Goal: Task Accomplishment & Management: Complete application form

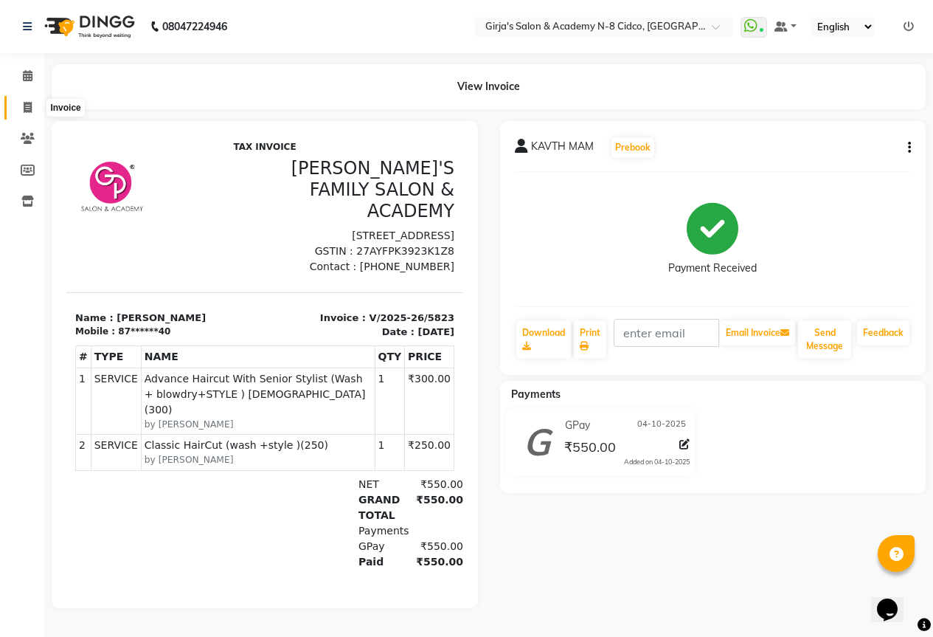
click at [20, 101] on span at bounding box center [28, 108] width 26 height 17
select select "service"
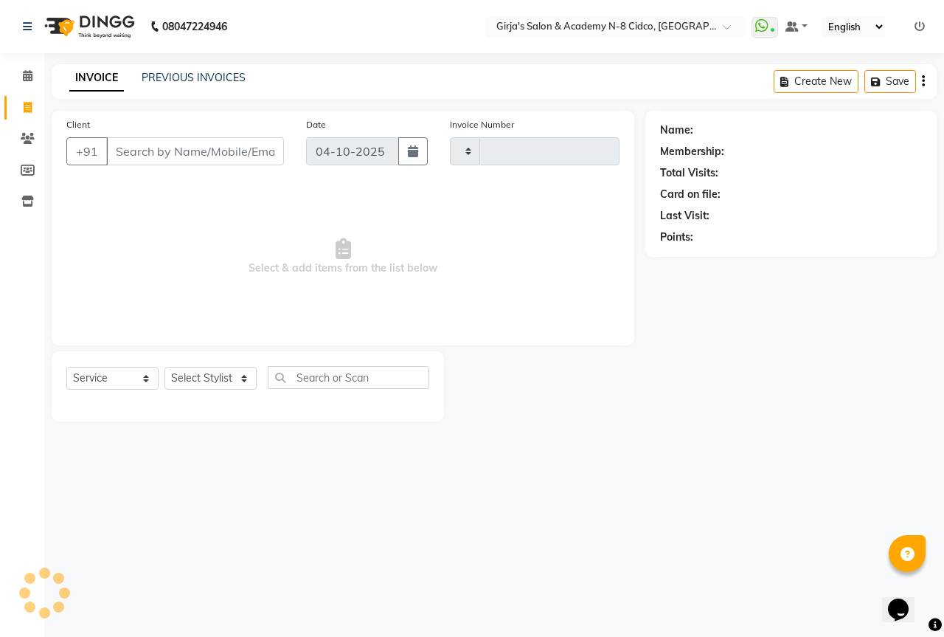
type input "5824"
select select "66"
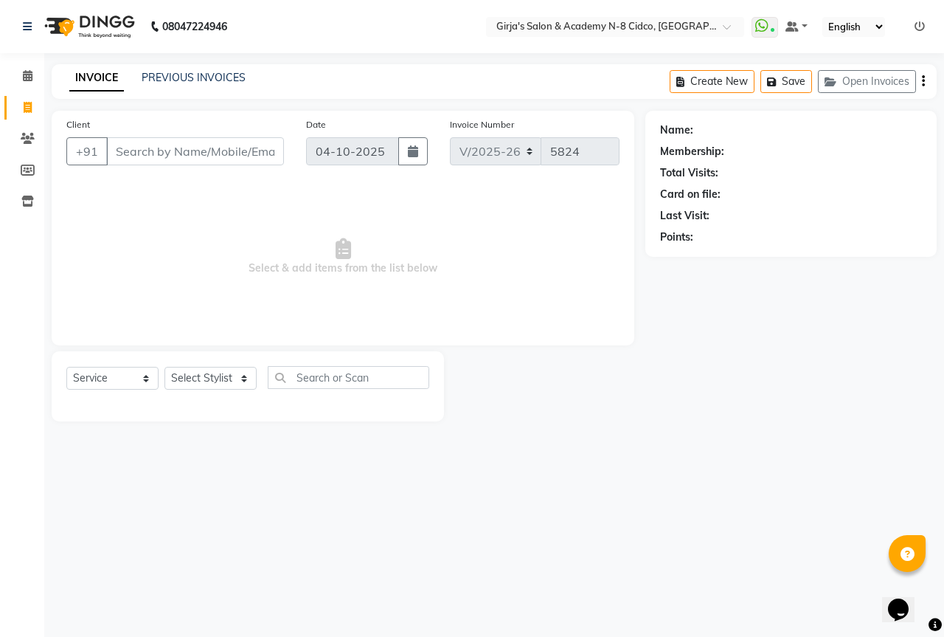
click at [164, 150] on input "Client" at bounding box center [195, 151] width 178 height 28
select select "66554"
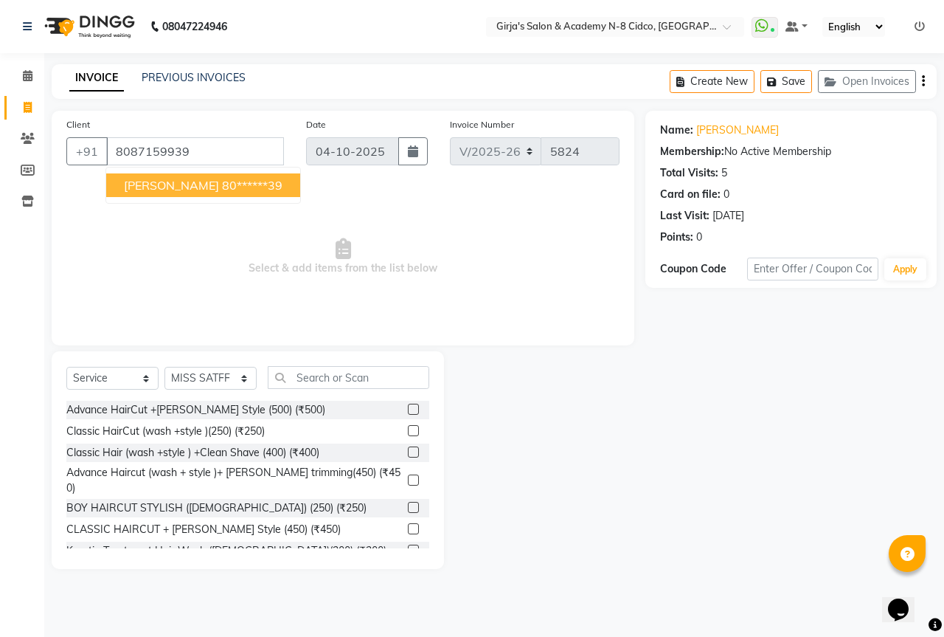
click at [219, 184] on span "[PERSON_NAME]" at bounding box center [171, 185] width 95 height 15
type input "80******39"
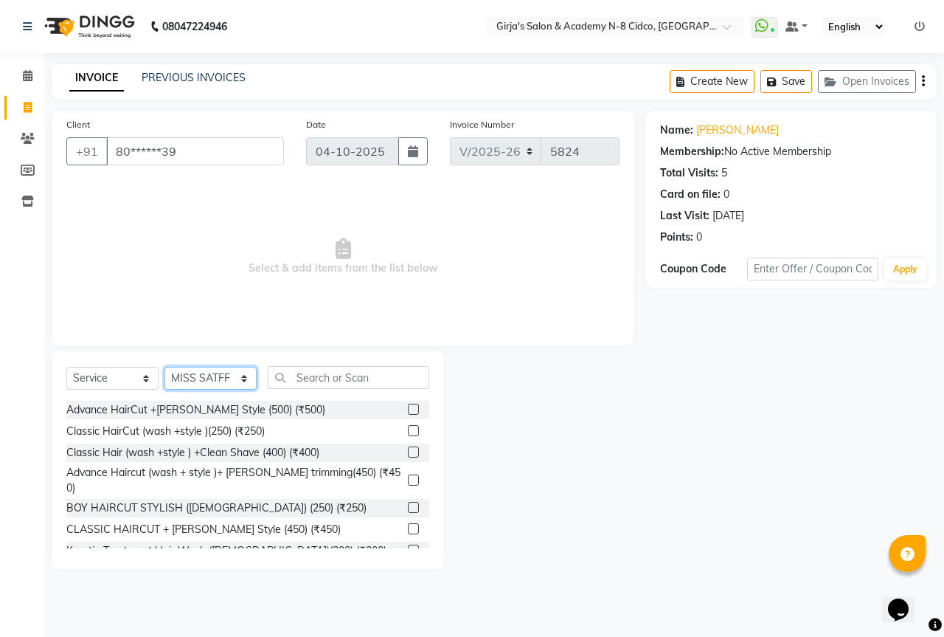
click at [218, 376] on select "Select Stylist ADITYA [PERSON_NAME] BEAUTY M GIRJAS [PERSON_NAME] MISS [PERSON_…" at bounding box center [211, 378] width 92 height 23
select select "6470"
click at [165, 367] on select "Select Stylist ADITYA [PERSON_NAME] BEAUTY M GIRJAS [PERSON_NAME] MISS [PERSON_…" at bounding box center [211, 378] width 92 height 23
click at [317, 379] on input "text" at bounding box center [349, 377] width 162 height 23
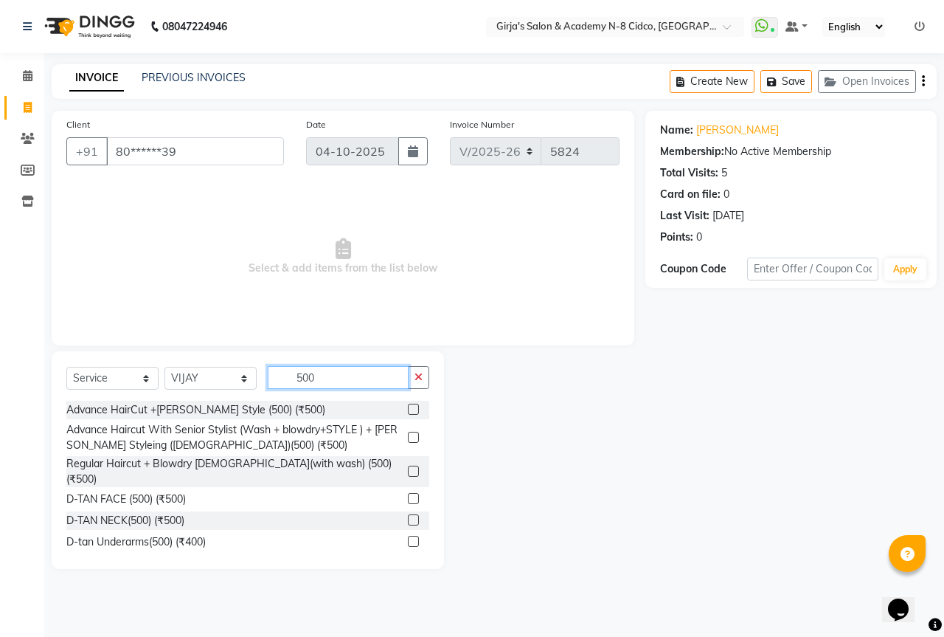
click at [355, 381] on input "500" at bounding box center [338, 377] width 141 height 23
type input "5"
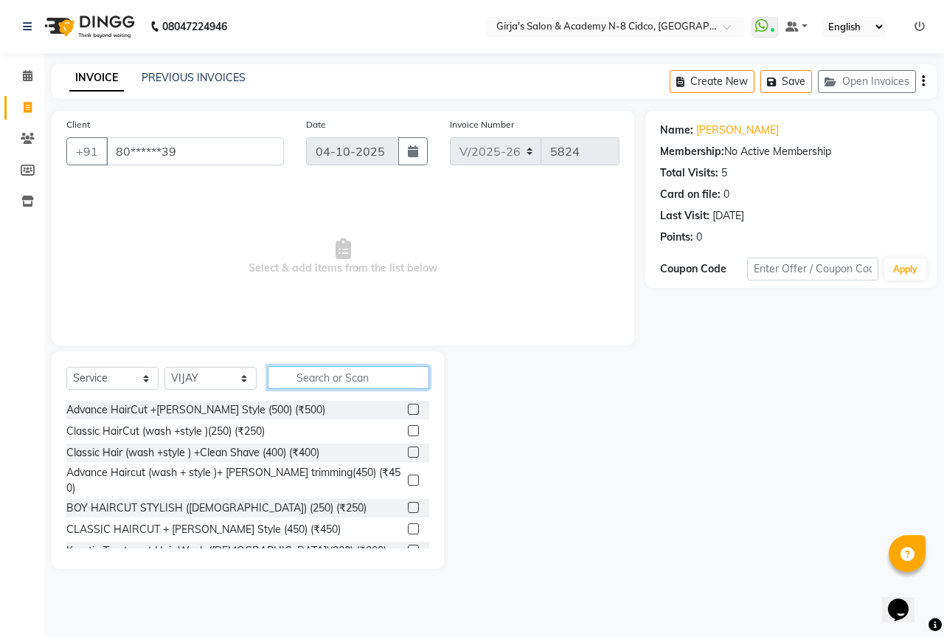
type input "5"
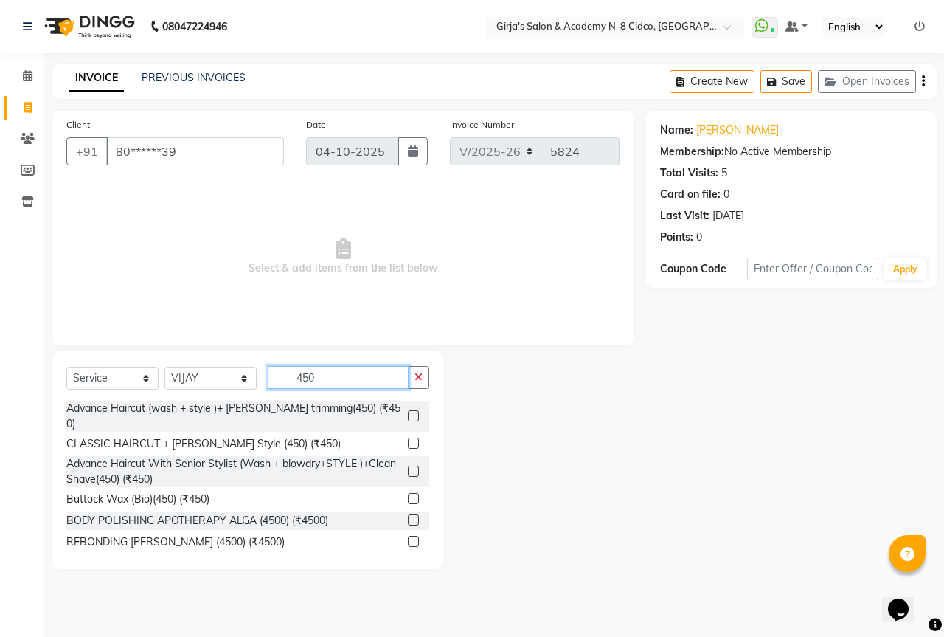
click at [345, 381] on input "450" at bounding box center [338, 377] width 141 height 23
type input "450"
click at [338, 365] on div "Select Service Product Membership Package Voucher Prepaid Gift Card Select Styl…" at bounding box center [248, 460] width 393 height 218
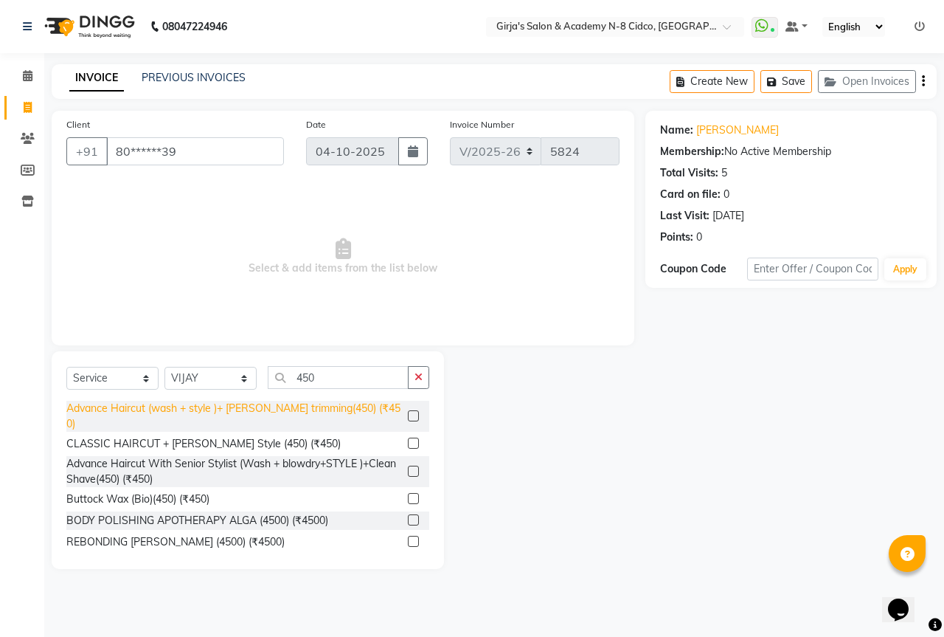
click at [322, 404] on div "Advance Haircut (wash + style )+ [PERSON_NAME] trimming(450) (₹450)" at bounding box center [234, 416] width 336 height 31
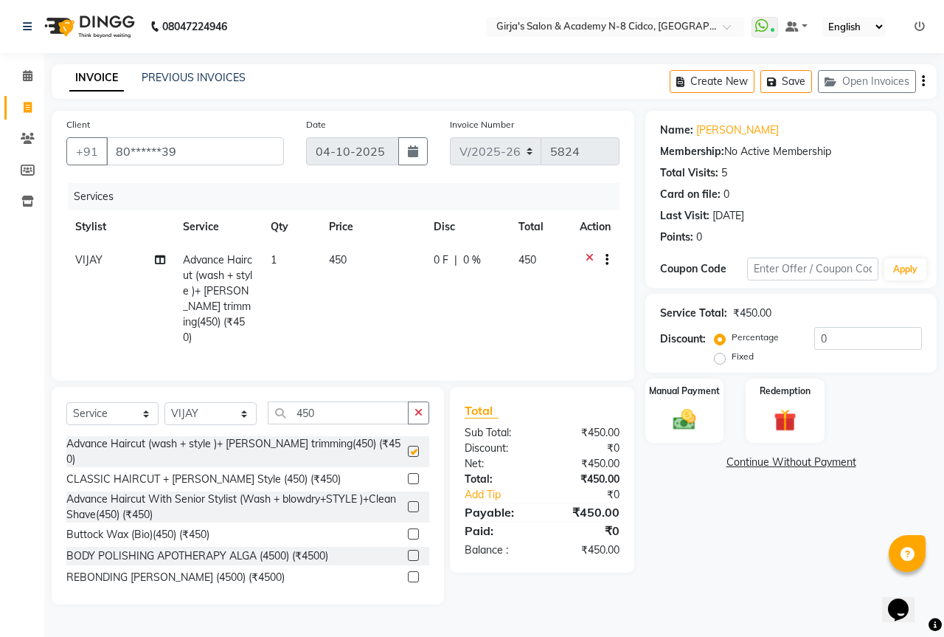
checkbox input "false"
click at [685, 413] on img at bounding box center [684, 419] width 38 height 27
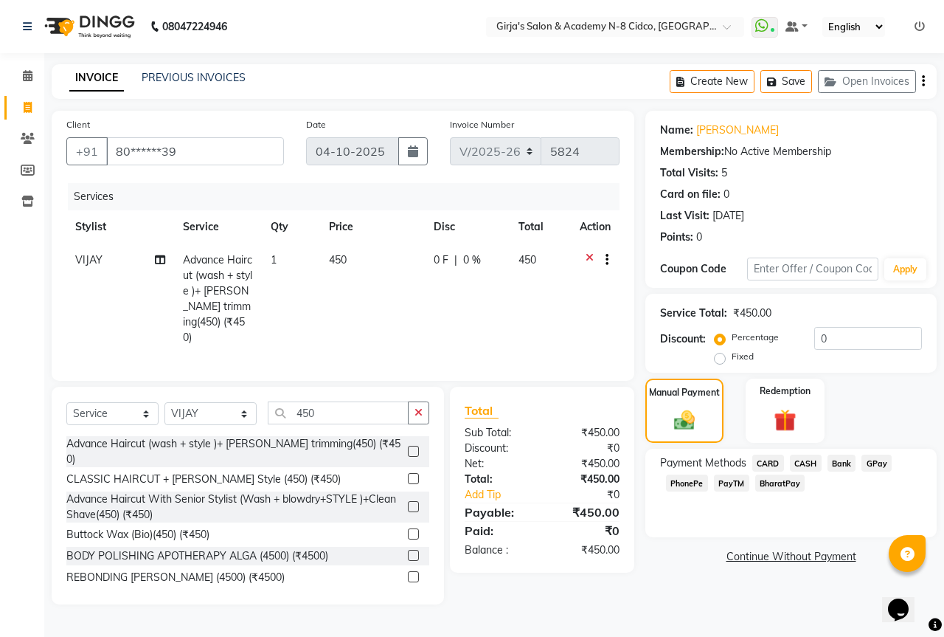
click at [796, 463] on span "CASH" at bounding box center [806, 462] width 32 height 17
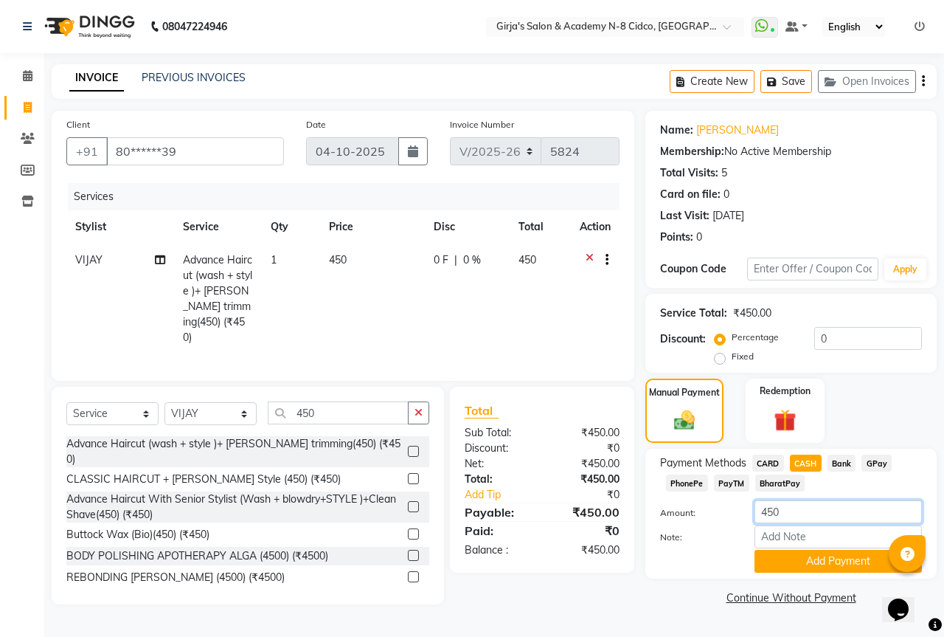
click at [815, 519] on input "450" at bounding box center [838, 511] width 167 height 23
click at [811, 516] on input "450" at bounding box center [838, 511] width 167 height 23
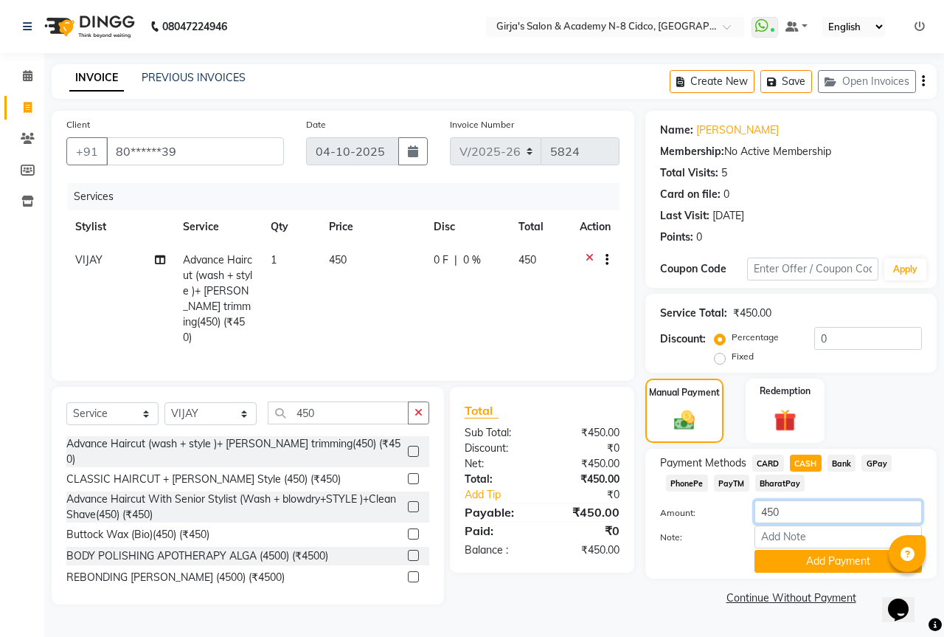
click at [811, 516] on input "450" at bounding box center [838, 511] width 167 height 23
type input "500"
click at [786, 565] on button "Add Payment" at bounding box center [838, 561] width 167 height 23
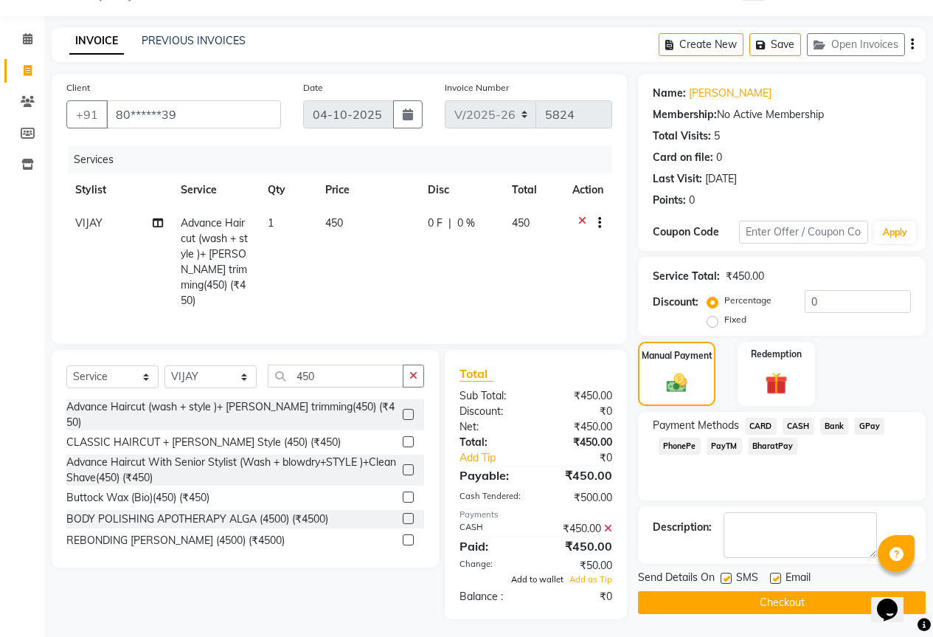
click at [544, 574] on span "Add to wallet" at bounding box center [537, 579] width 52 height 10
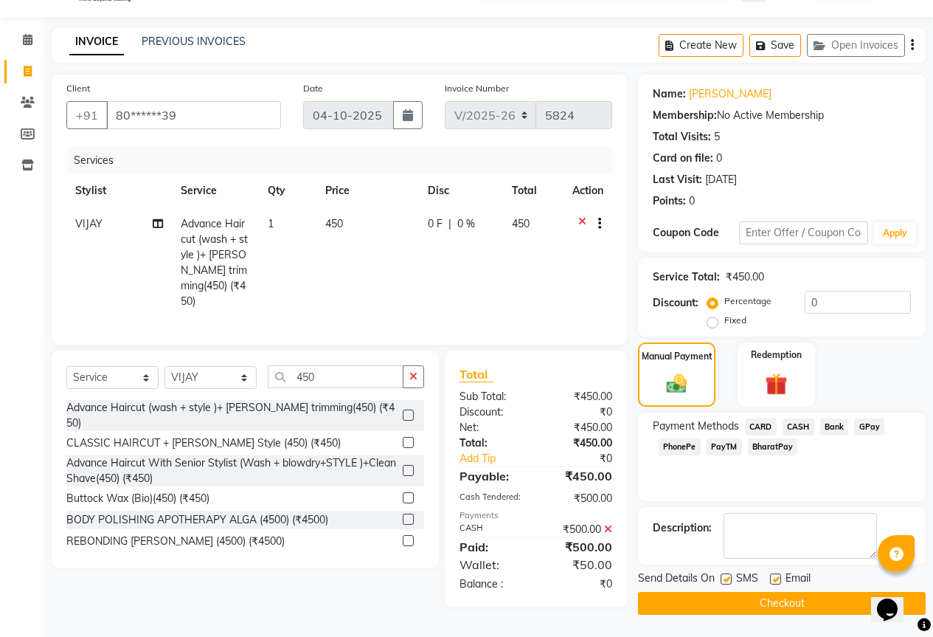
click at [770, 592] on button "Checkout" at bounding box center [782, 603] width 288 height 23
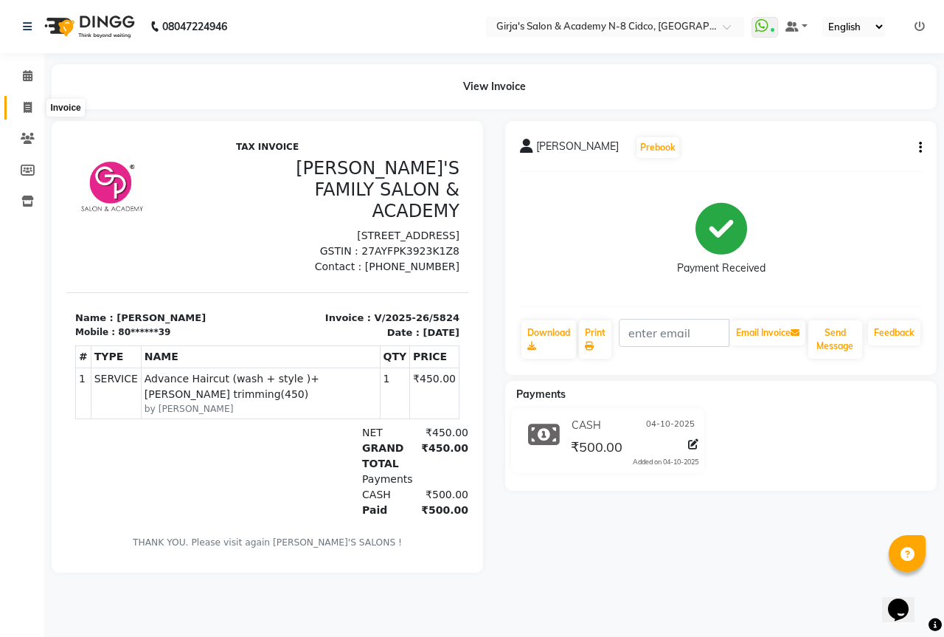
click at [30, 113] on span at bounding box center [28, 108] width 26 height 17
select select "66"
select select "service"
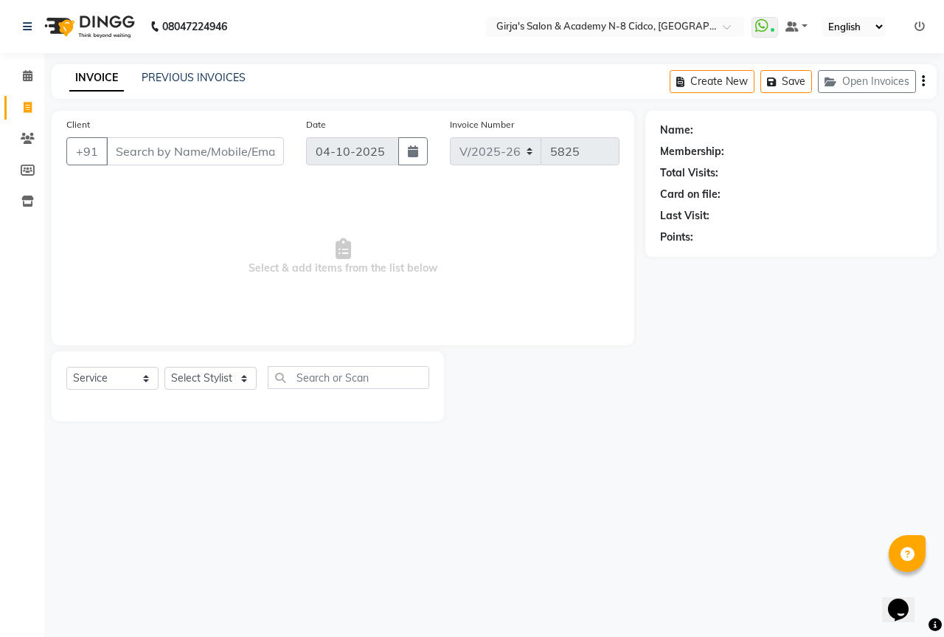
select select "66554"
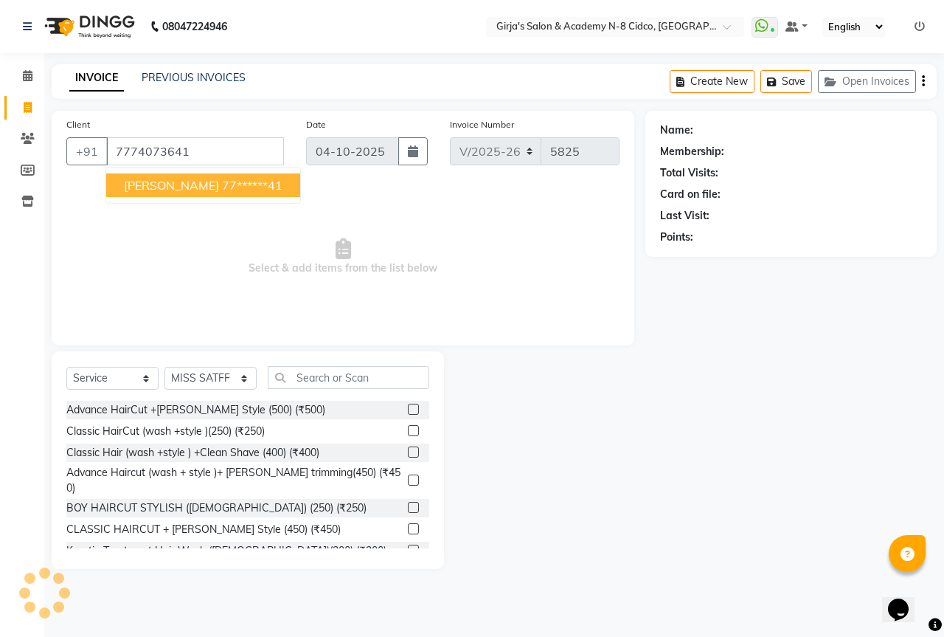
type input "7774073641"
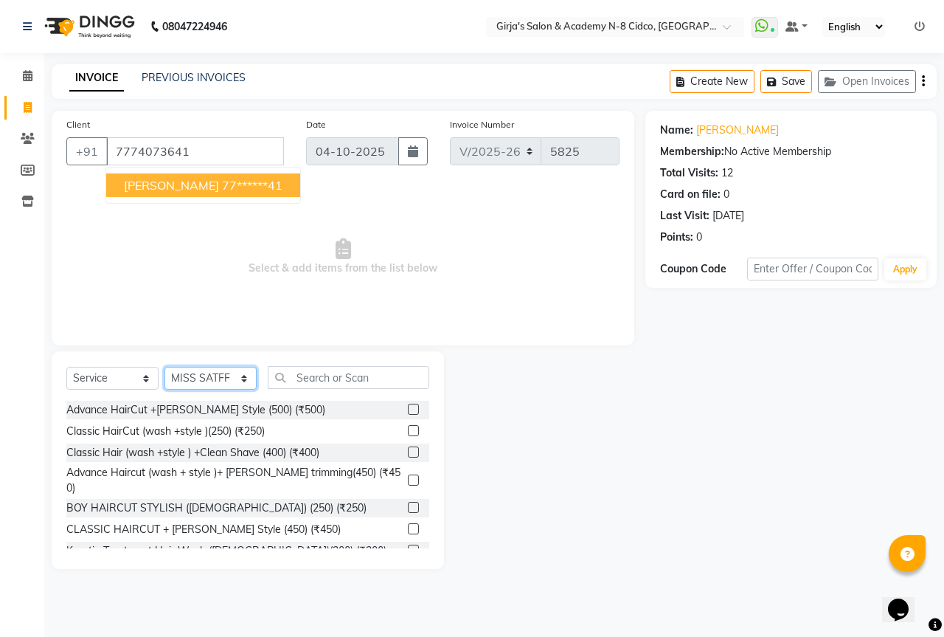
click at [226, 376] on select "Select Stylist ADITYA [PERSON_NAME] BEAUTY M GIRJAS [PERSON_NAME] MISS [PERSON_…" at bounding box center [211, 378] width 92 height 23
select select "2509"
click at [165, 367] on select "Select Stylist ADITYA [PERSON_NAME] BEAUTY M GIRJAS [PERSON_NAME] MISS [PERSON_…" at bounding box center [211, 378] width 92 height 23
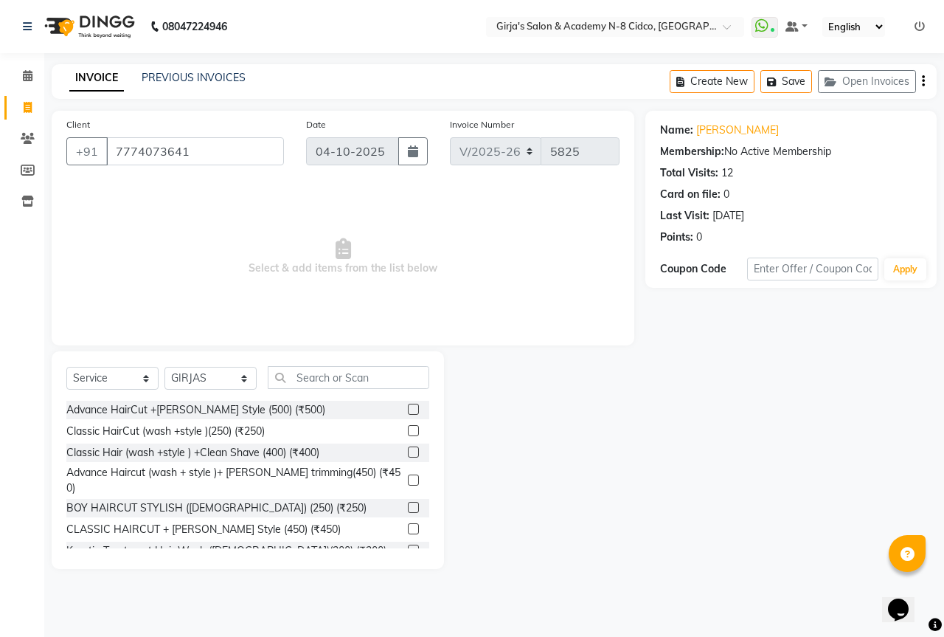
drag, startPoint x: 308, startPoint y: 395, endPoint x: 315, endPoint y: 383, distance: 14.2
click at [309, 394] on div "Select Service Product Membership Package Voucher Prepaid Gift Card Select Styl…" at bounding box center [247, 383] width 363 height 35
click at [315, 383] on input "text" at bounding box center [349, 377] width 162 height 23
drag, startPoint x: 108, startPoint y: 367, endPoint x: 100, endPoint y: 388, distance: 22.9
click at [106, 374] on select "Select Service Product Membership Package Voucher Prepaid Gift Card" at bounding box center [112, 378] width 92 height 23
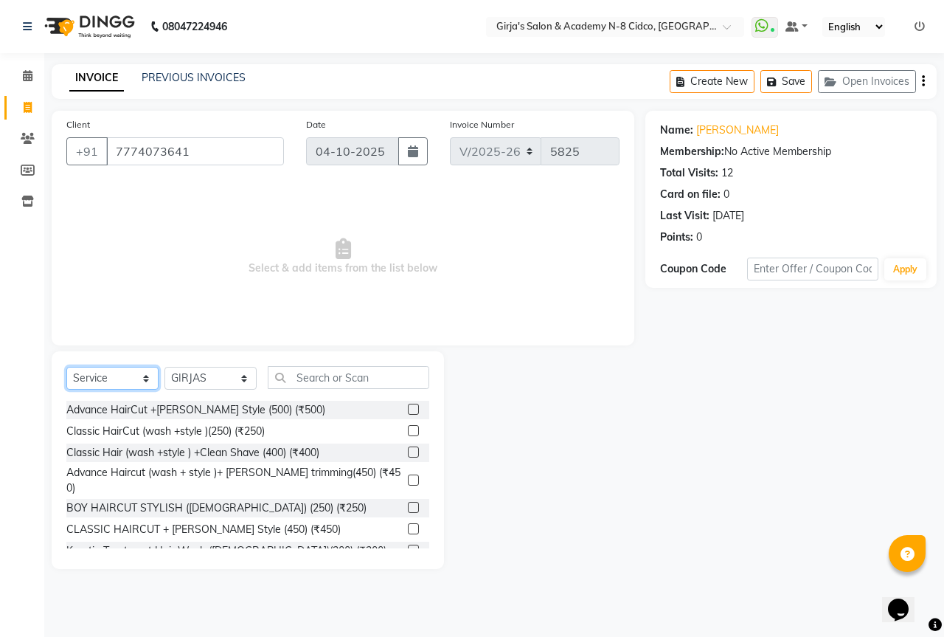
select select "product"
click at [66, 367] on select "Select Service Product Membership Package Voucher Prepaid Gift Card" at bounding box center [112, 378] width 92 height 23
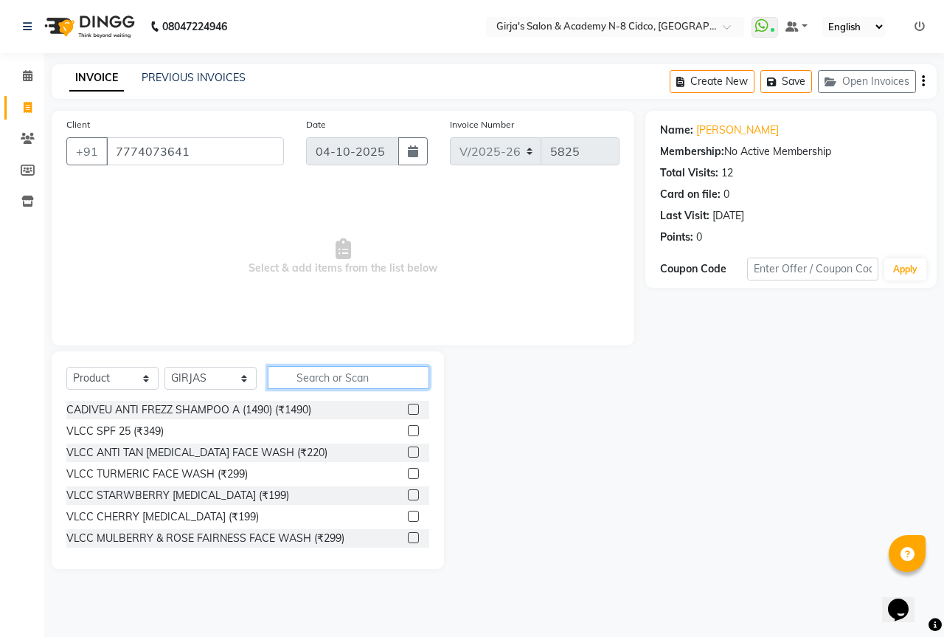
click at [309, 376] on input "text" at bounding box center [349, 377] width 162 height 23
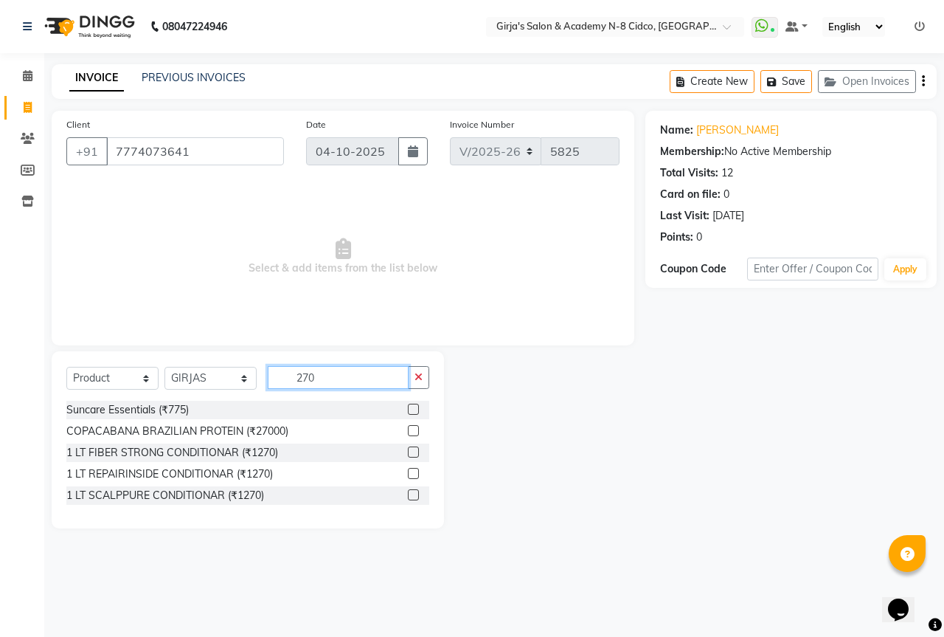
click at [352, 384] on input "270" at bounding box center [338, 377] width 141 height 23
click at [352, 383] on input "270" at bounding box center [338, 377] width 141 height 23
click at [355, 381] on input "270" at bounding box center [338, 377] width 141 height 23
click at [358, 381] on input "270" at bounding box center [338, 377] width 141 height 23
click at [378, 398] on div "Select Service Product Membership Package Voucher Prepaid Gift Card Select Styl…" at bounding box center [247, 383] width 363 height 35
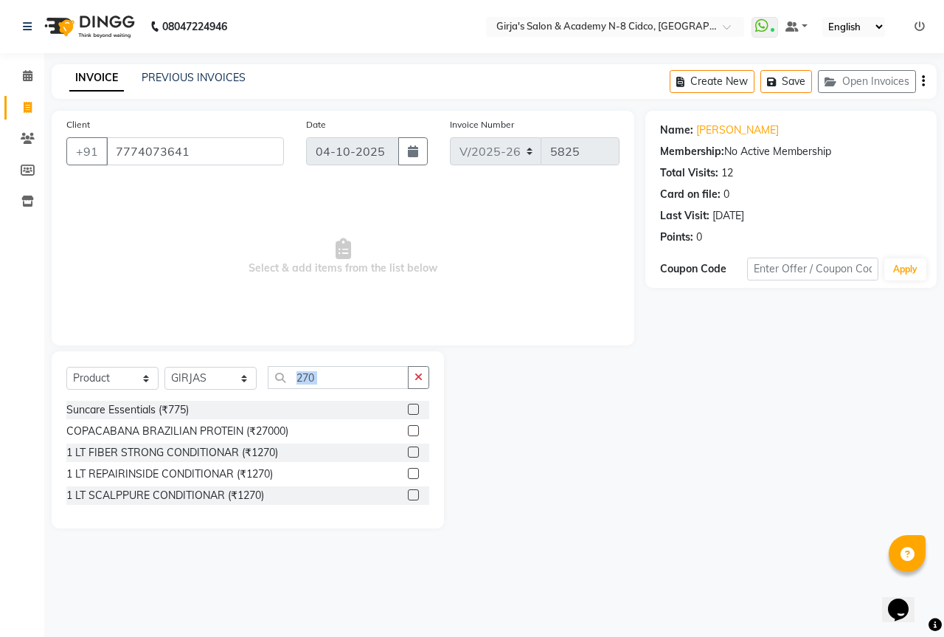
click at [377, 398] on div "Select Service Product Membership Package Voucher Prepaid Gift Card Select Styl…" at bounding box center [247, 383] width 363 height 35
click at [376, 376] on input "270" at bounding box center [338, 377] width 141 height 23
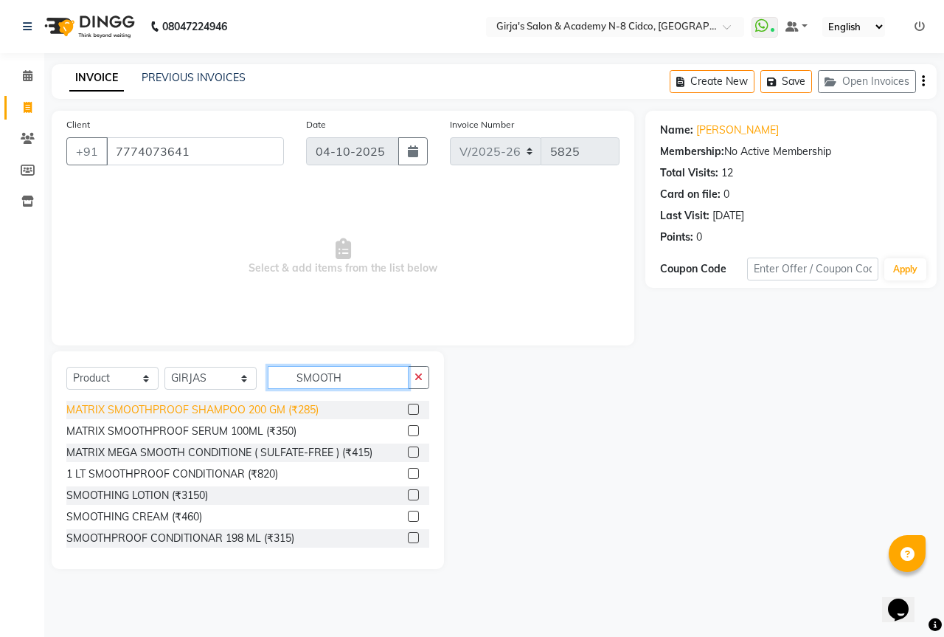
type input "SMOOTH"
click at [290, 408] on div "MATRIX SMOOTHPROOF SHAMPOO 200 GM (₹285)" at bounding box center [192, 409] width 252 height 15
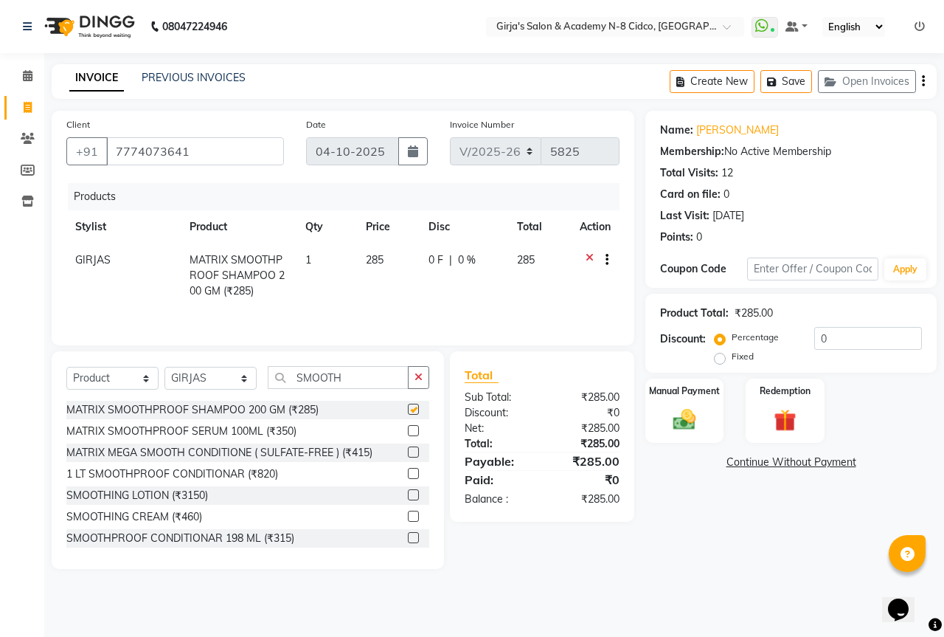
checkbox input "false"
drag, startPoint x: 371, startPoint y: 254, endPoint x: 390, endPoint y: 267, distance: 22.7
click at [371, 255] on span "285" at bounding box center [375, 259] width 18 height 13
select select "2509"
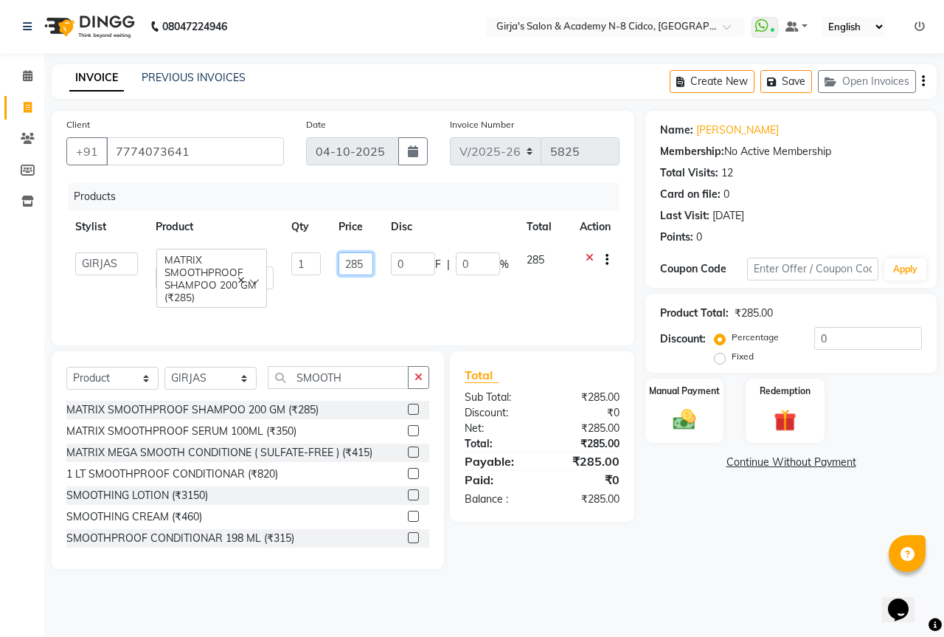
click at [356, 269] on input "285" at bounding box center [356, 263] width 35 height 23
type input "270"
click at [688, 415] on img at bounding box center [684, 419] width 38 height 27
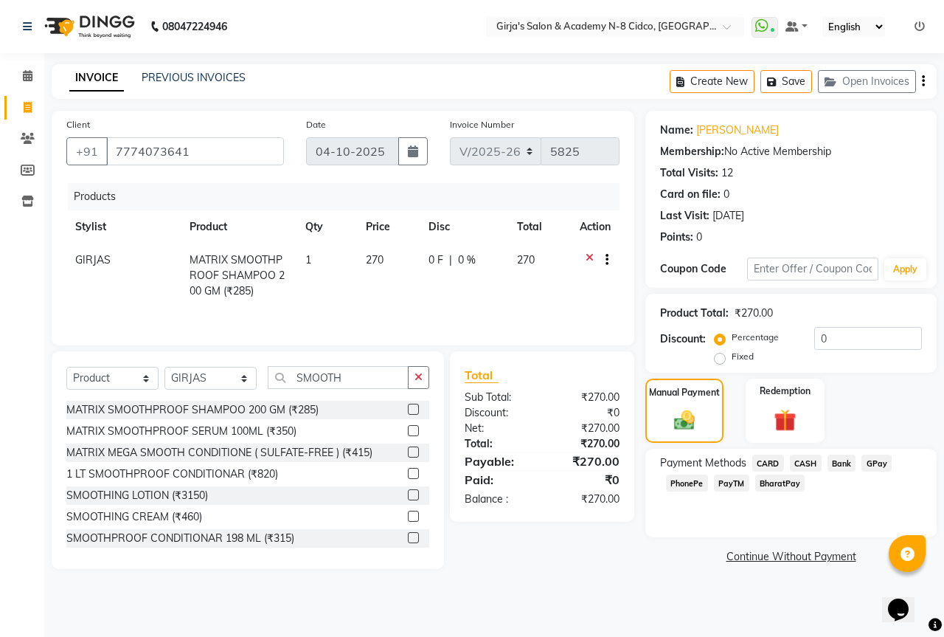
click at [889, 466] on span "GPay" at bounding box center [877, 462] width 30 height 17
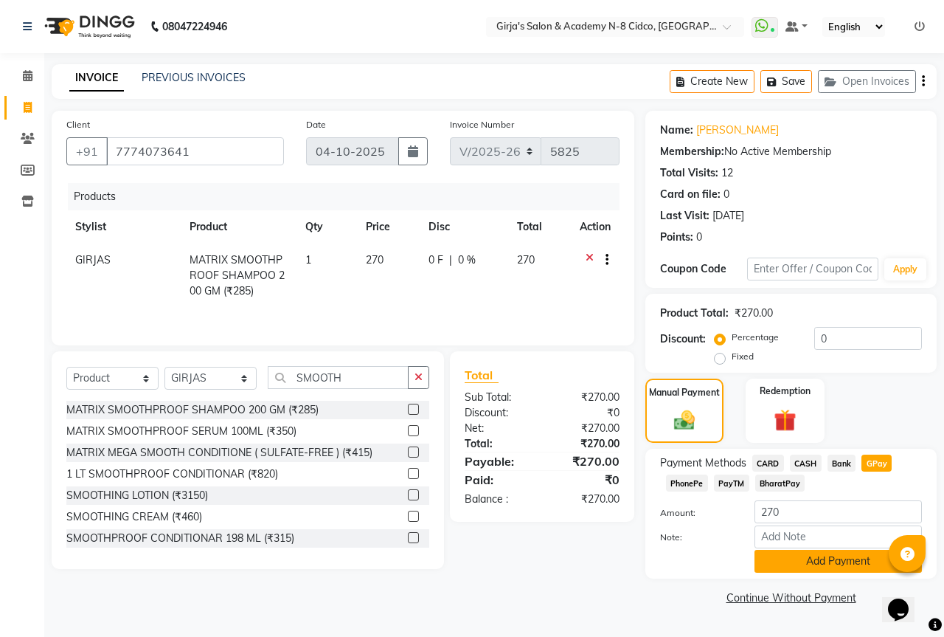
click at [857, 554] on button "Add Payment" at bounding box center [838, 561] width 167 height 23
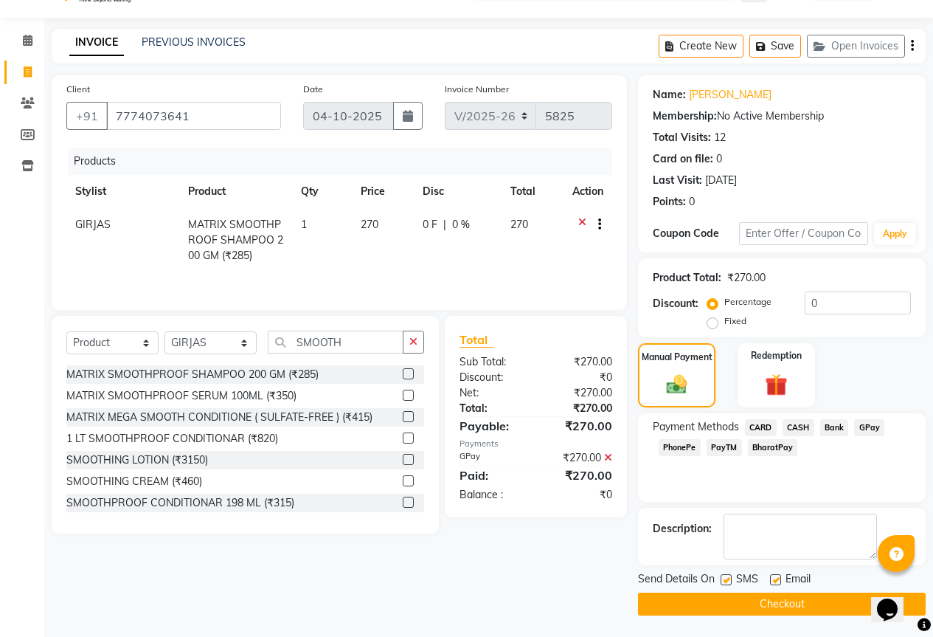
scroll to position [36, 0]
click at [815, 603] on button "Checkout" at bounding box center [782, 603] width 288 height 23
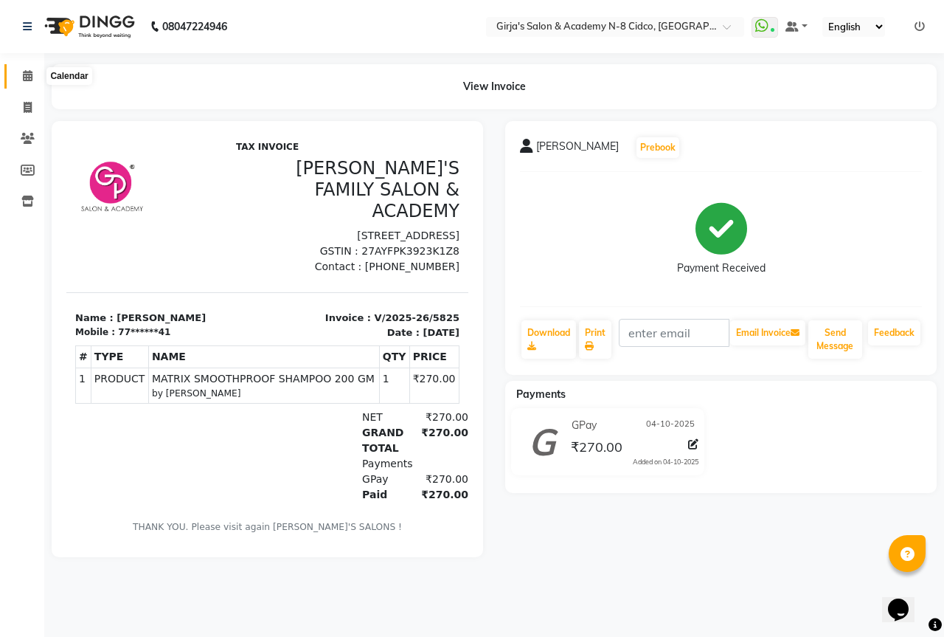
click at [24, 79] on icon at bounding box center [28, 75] width 10 height 11
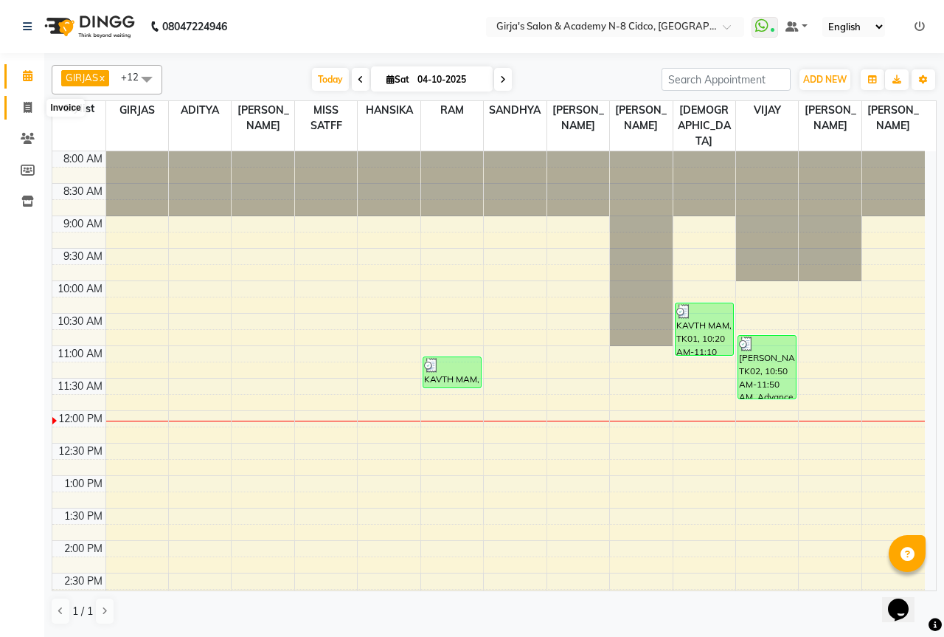
click at [36, 100] on span at bounding box center [28, 108] width 26 height 17
select select "service"
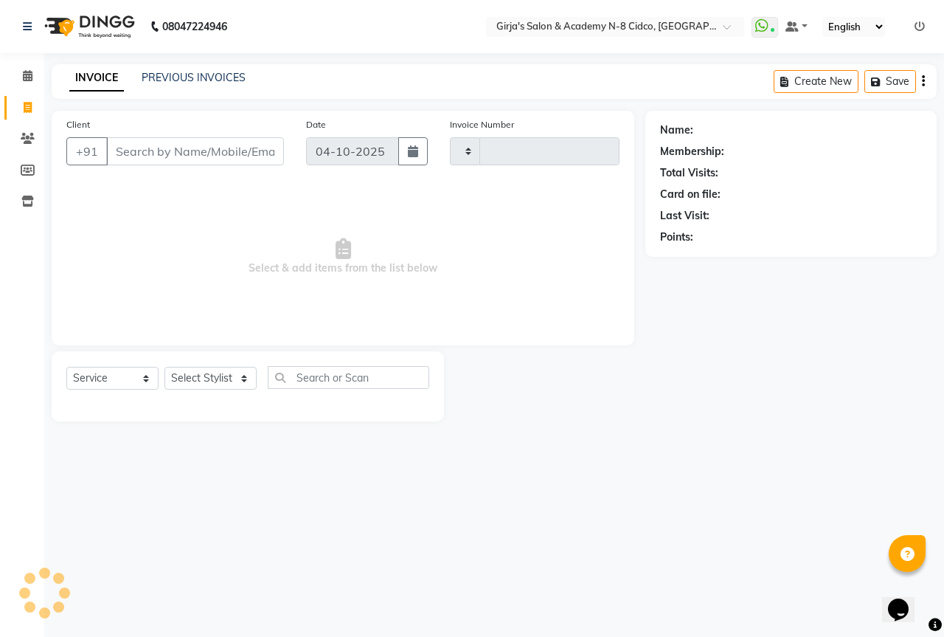
type input "5826"
select select "66"
click at [198, 68] on div "INVOICE PREVIOUS INVOICES Create New Save" at bounding box center [494, 81] width 885 height 35
click at [220, 74] on link "PREVIOUS INVOICES" at bounding box center [194, 77] width 104 height 13
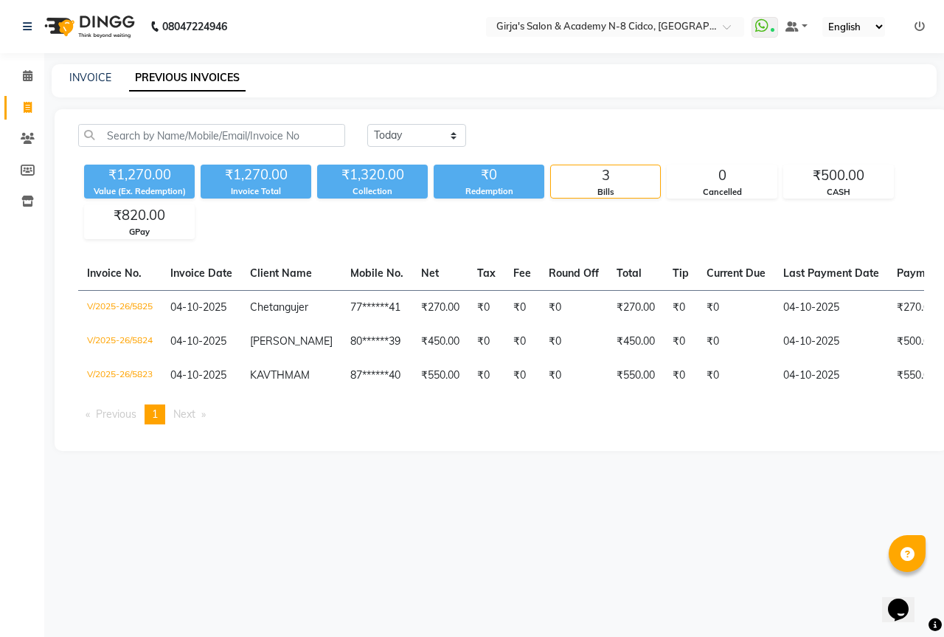
click at [61, 86] on div "INVOICE PREVIOUS INVOICES" at bounding box center [494, 80] width 885 height 33
click at [85, 86] on div "INVOICE PREVIOUS INVOICES" at bounding box center [494, 80] width 885 height 33
click at [106, 70] on div "INVOICE" at bounding box center [90, 77] width 42 height 15
click at [103, 72] on link "INVOICE" at bounding box center [90, 77] width 42 height 13
select select "service"
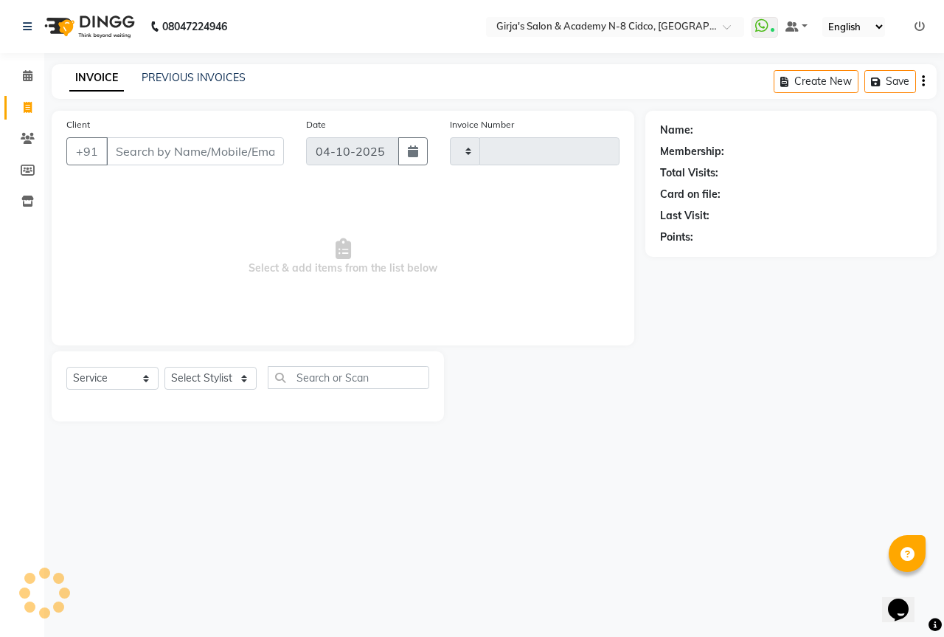
type input "5826"
select select "66"
click at [32, 112] on span at bounding box center [28, 108] width 26 height 17
select select "service"
type input "5826"
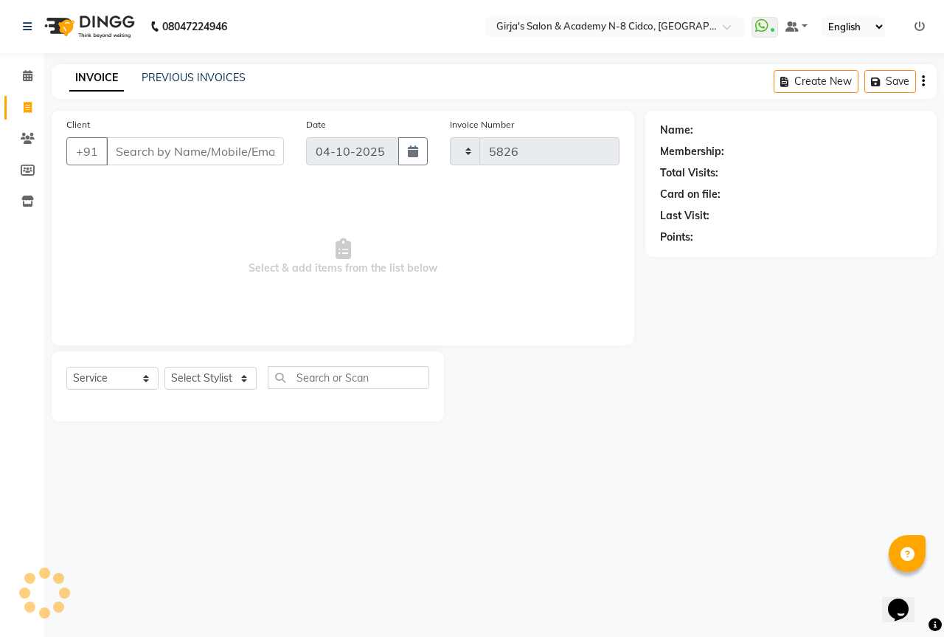
select select "66"
click at [202, 90] on div "INVOICE PREVIOUS INVOICES Create New Save" at bounding box center [494, 81] width 885 height 35
click at [193, 78] on link "PREVIOUS INVOICES" at bounding box center [194, 77] width 104 height 13
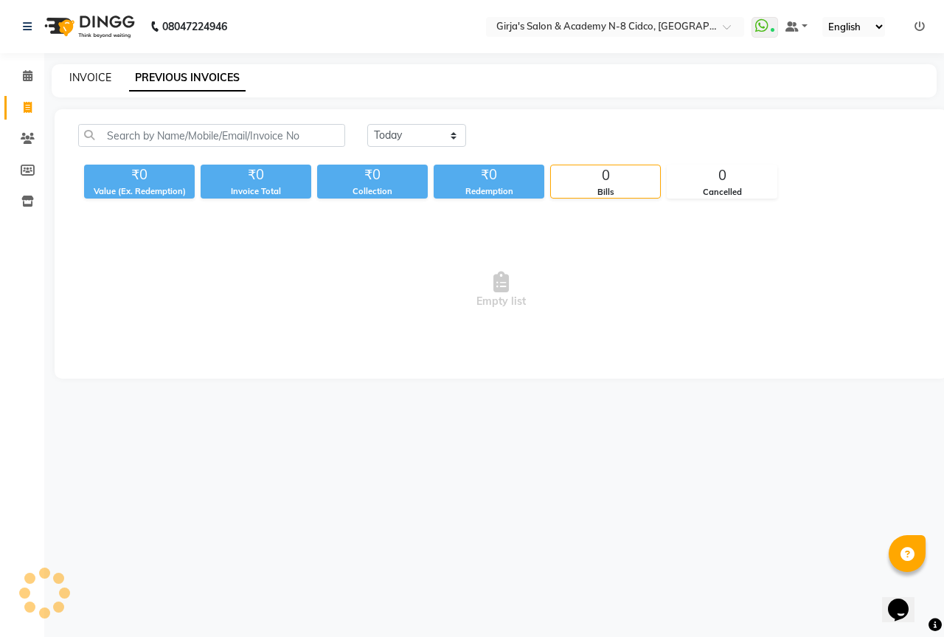
click at [91, 83] on link "INVOICE" at bounding box center [90, 77] width 42 height 13
select select "service"
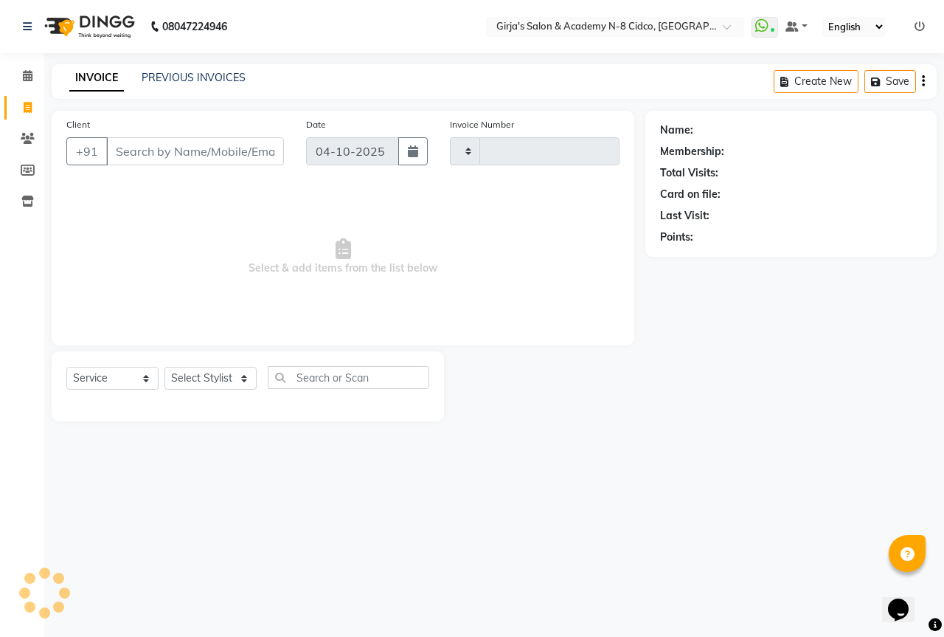
type input "5826"
select select "66"
click at [186, 152] on input "Client" at bounding box center [195, 151] width 178 height 28
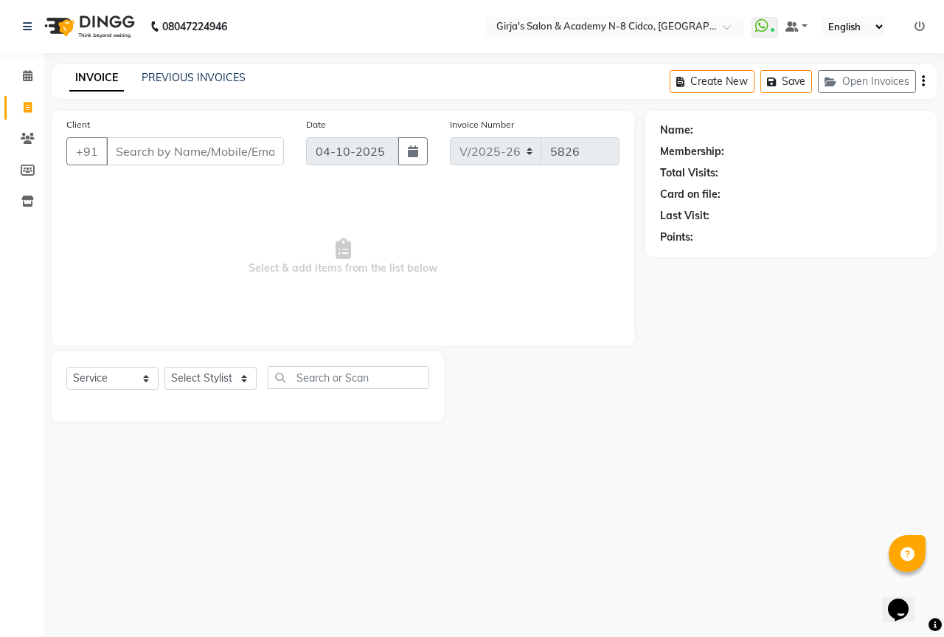
select select "66554"
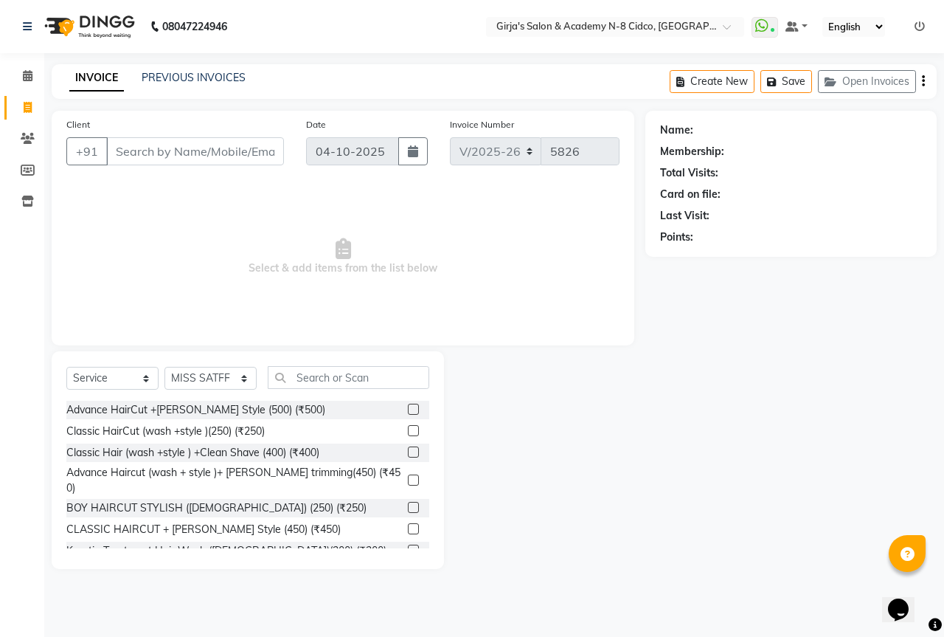
click at [198, 365] on div "Select Service Product Membership Package Voucher Prepaid Gift Card Select Styl…" at bounding box center [248, 460] width 393 height 218
click at [189, 157] on input "Client" at bounding box center [195, 151] width 178 height 28
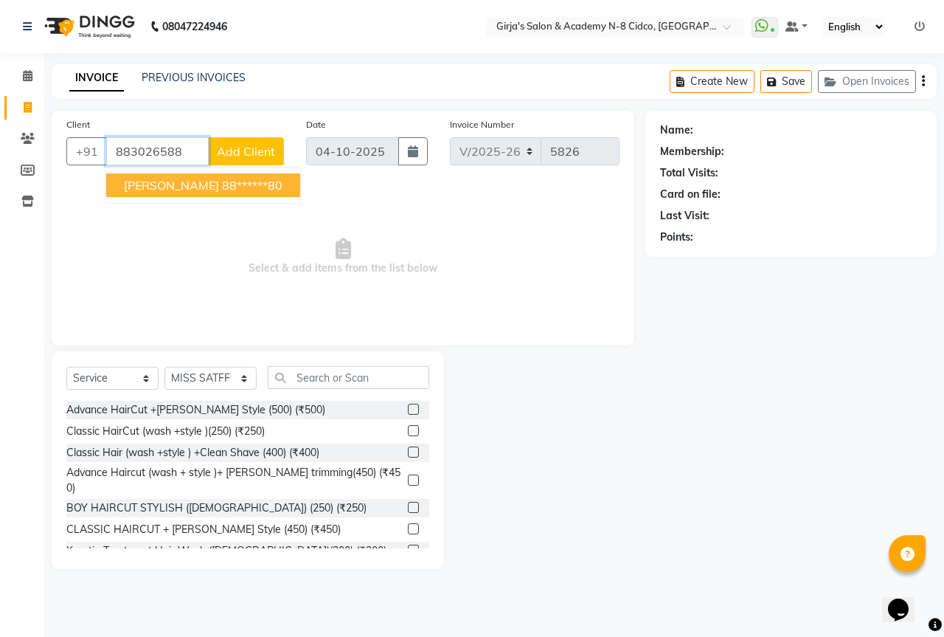
click at [189, 190] on span "PARTIK Bhosle" at bounding box center [171, 185] width 95 height 15
type input "88******80"
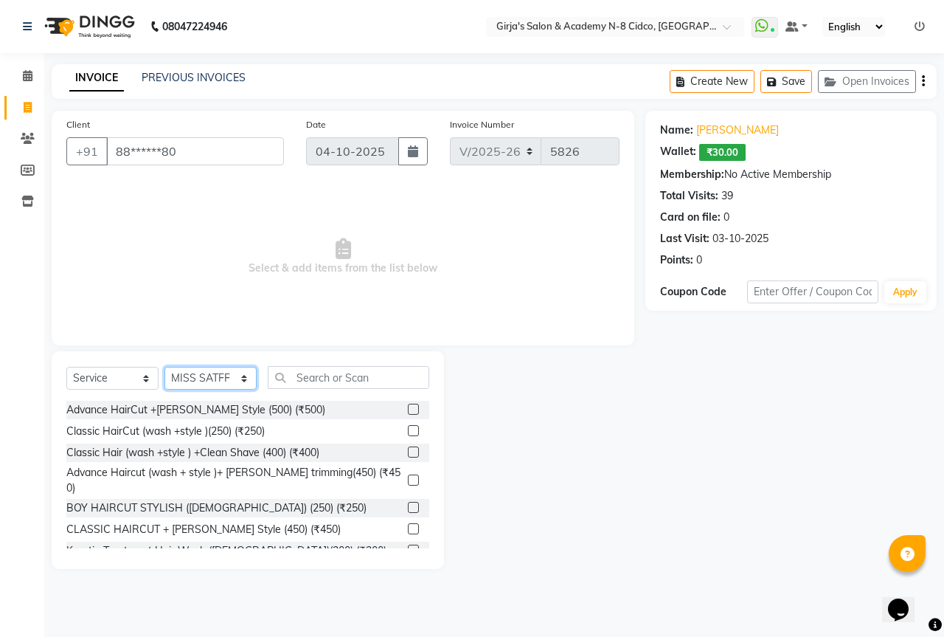
click at [234, 378] on select "Select Stylist ADITYA [PERSON_NAME] BEAUTY M GIRJAS [PERSON_NAME] MISS [PERSON_…" at bounding box center [211, 378] width 92 height 23
select select "27236"
click at [165, 367] on select "Select Stylist ADITYA [PERSON_NAME] BEAUTY M GIRJAS [PERSON_NAME] MISS [PERSON_…" at bounding box center [211, 378] width 92 height 23
click at [324, 375] on input "text" at bounding box center [349, 377] width 162 height 23
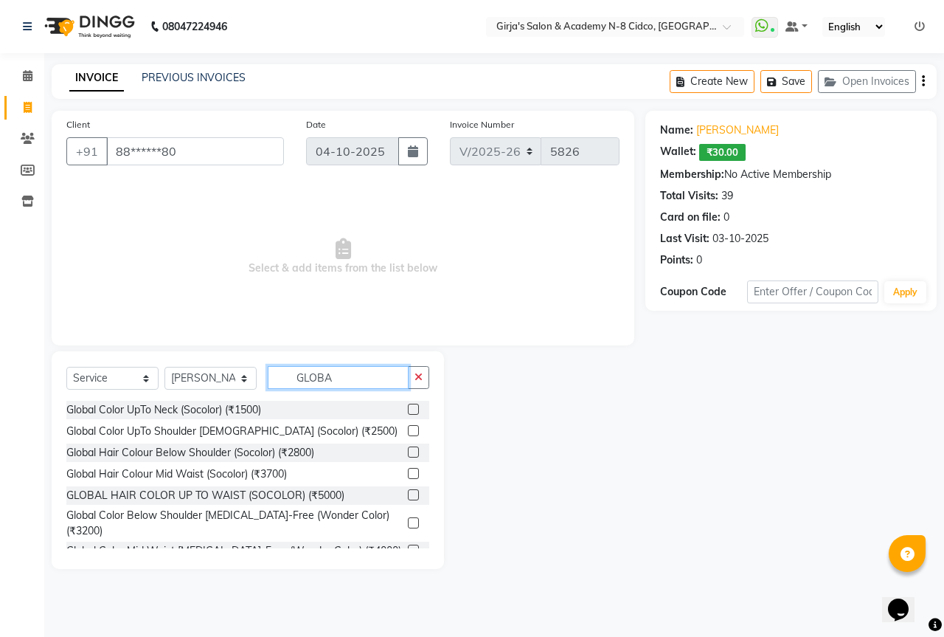
type input "GLOBA"
click at [408, 470] on label at bounding box center [413, 473] width 11 height 11
click at [408, 470] on input "checkbox" at bounding box center [413, 474] width 10 height 10
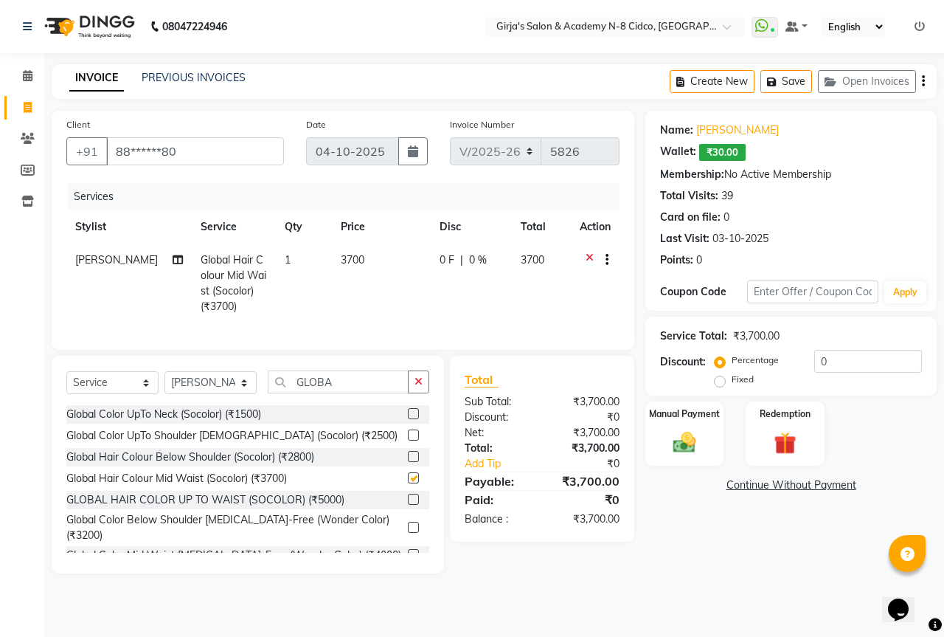
checkbox input "false"
click at [354, 262] on span "3700" at bounding box center [353, 259] width 24 height 13
select select "27236"
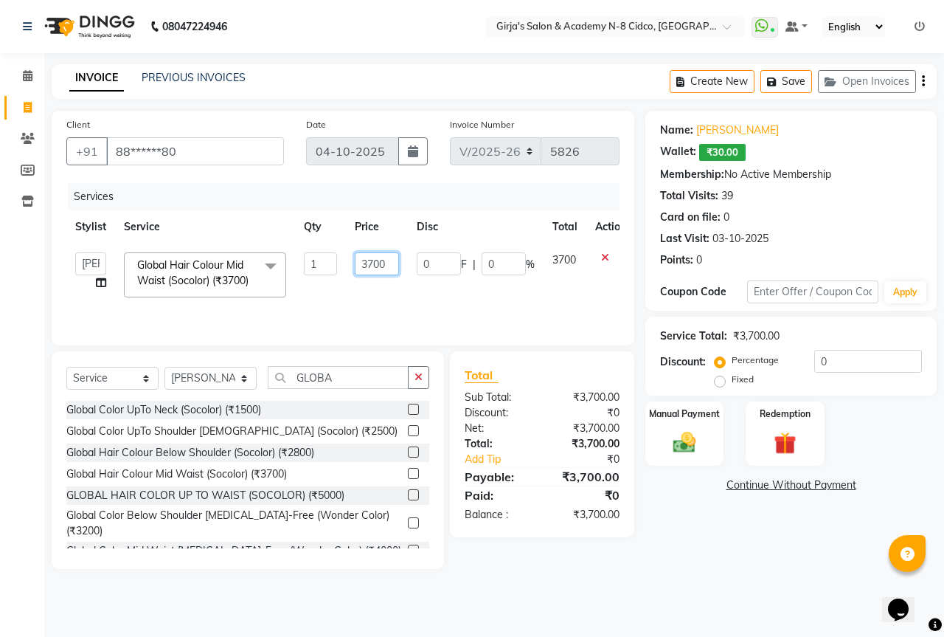
click at [355, 262] on input "3700" at bounding box center [377, 263] width 44 height 23
type input "3300"
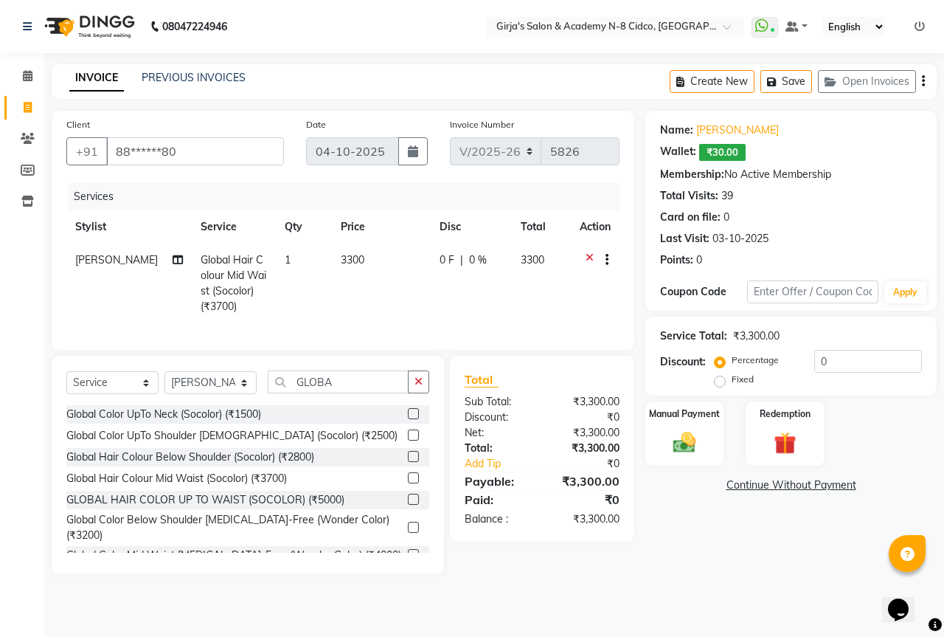
click at [537, 490] on div "Payable:" at bounding box center [498, 481] width 89 height 18
click at [376, 386] on input "GLOBA" at bounding box center [338, 381] width 141 height 23
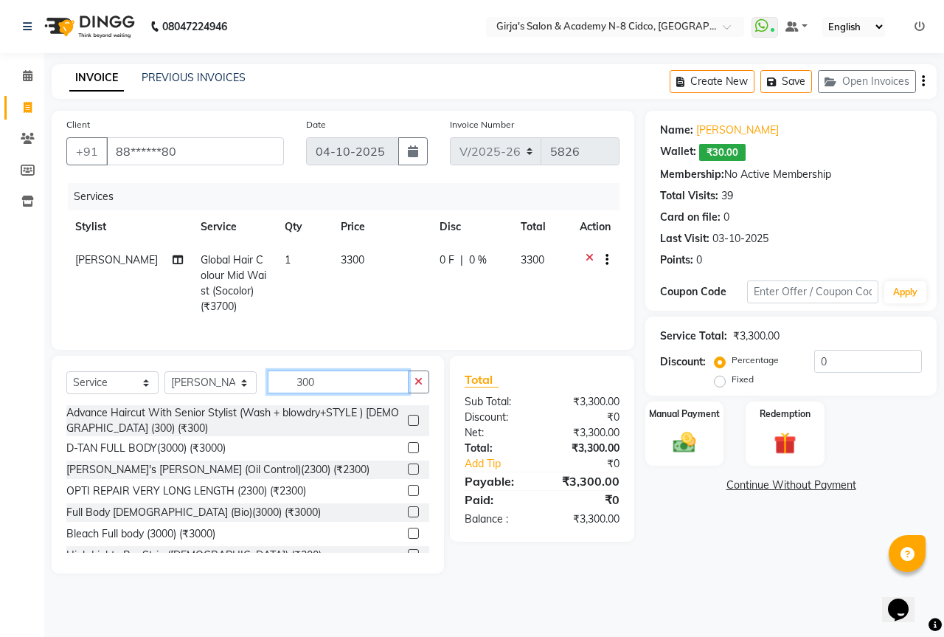
type input "300"
click at [408, 426] on label at bounding box center [413, 420] width 11 height 11
click at [408, 426] on input "checkbox" at bounding box center [413, 421] width 10 height 10
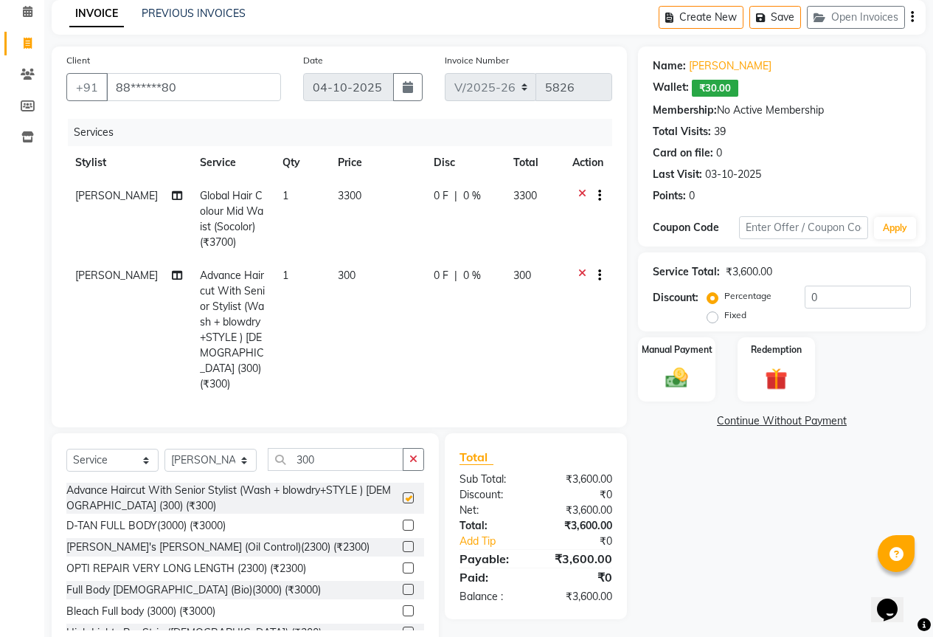
checkbox input "false"
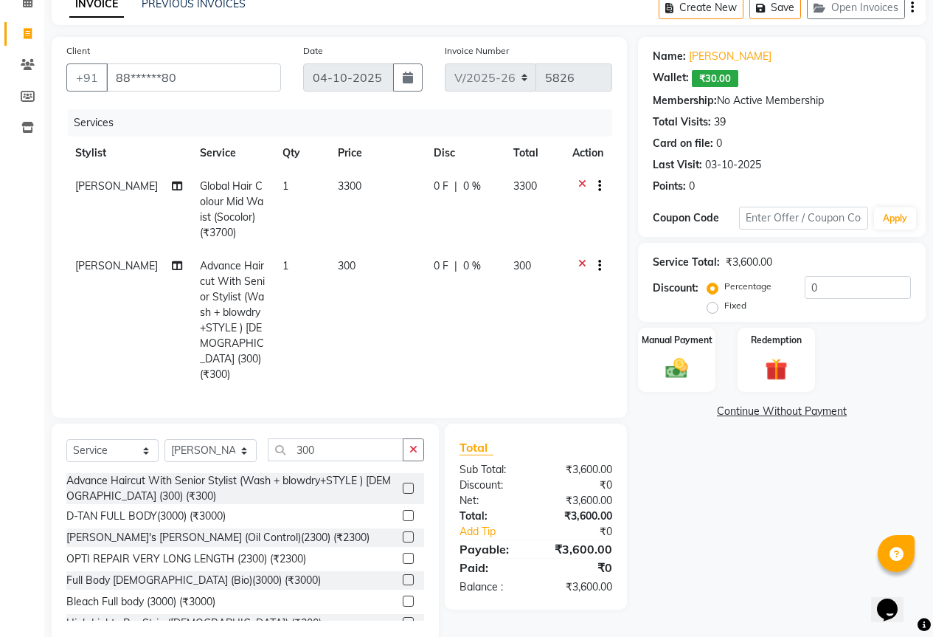
click at [357, 275] on td "300" at bounding box center [377, 320] width 96 height 142
select select "27236"
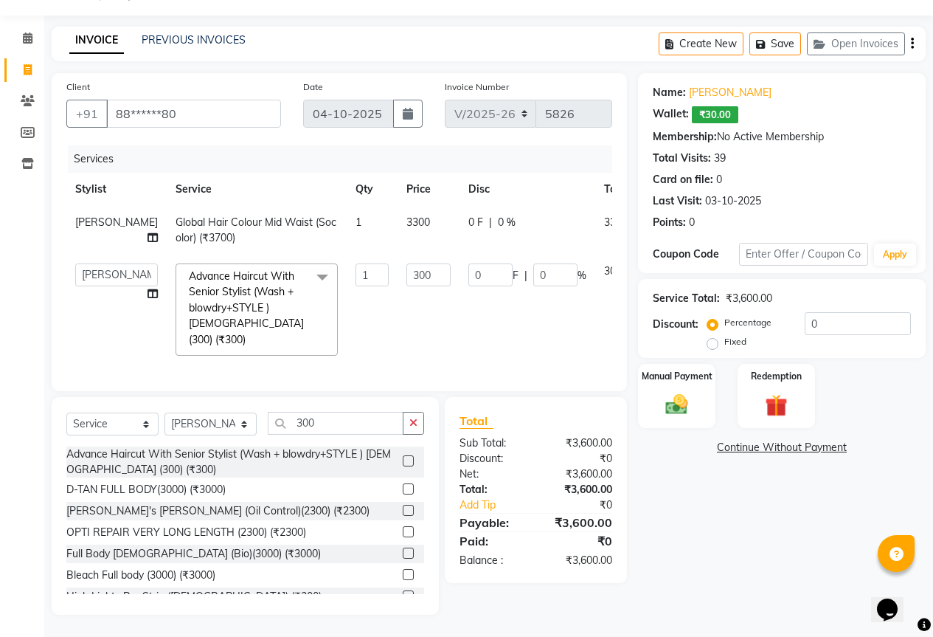
scroll to position [33, 0]
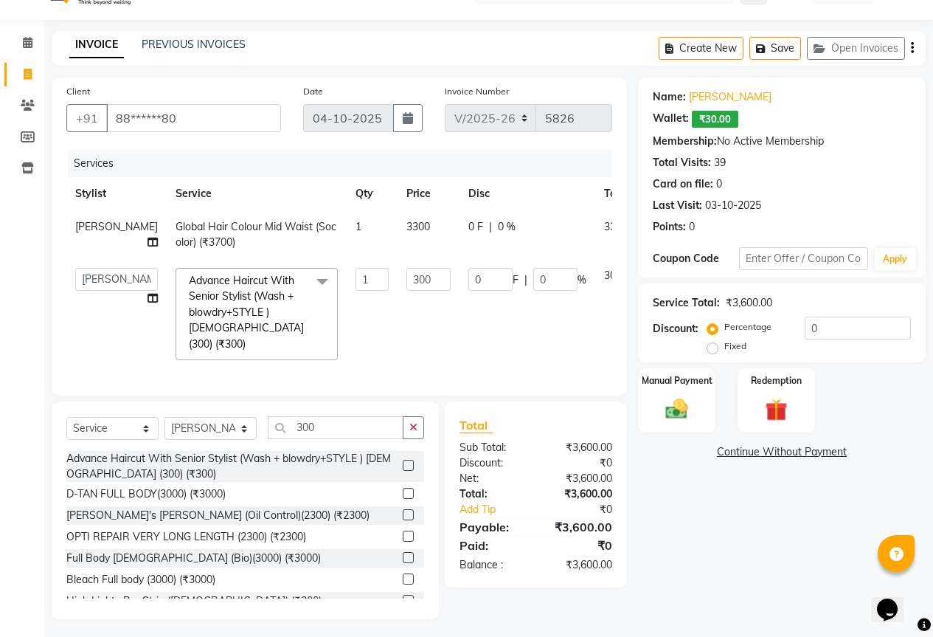
click at [357, 274] on td "1" at bounding box center [372, 314] width 51 height 110
click at [407, 274] on input "300" at bounding box center [429, 279] width 44 height 23
click at [407, 275] on input "300" at bounding box center [429, 279] width 44 height 23
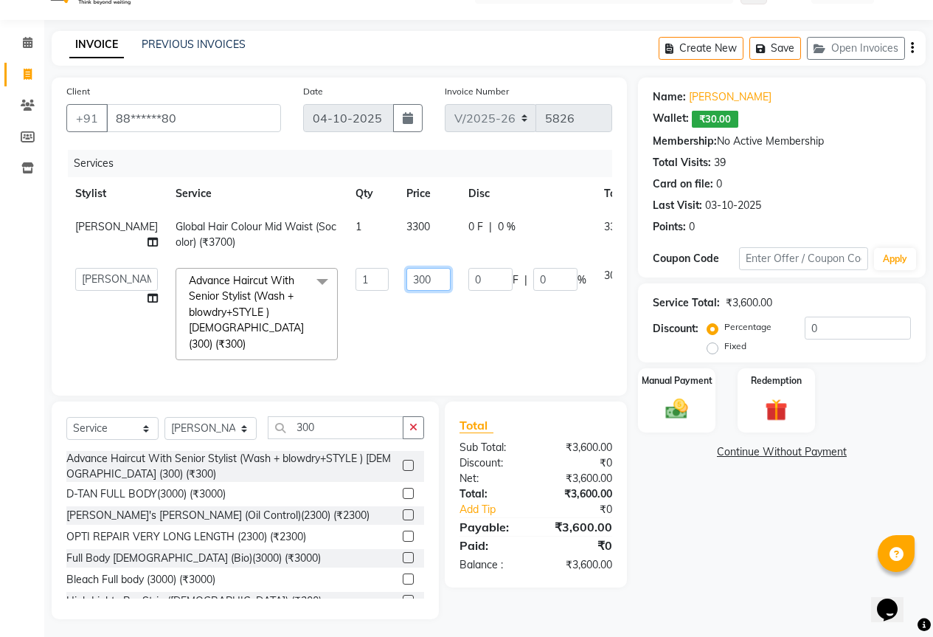
type input "4"
type input "300"
drag, startPoint x: 611, startPoint y: 598, endPoint x: 602, endPoint y: 593, distance: 9.9
click at [611, 598] on div "Total Sub Total: ₹3,600.00 Discount: ₹0 Net: ₹3,600.00 Total: ₹3,600.00 Add Tip…" at bounding box center [538, 510] width 199 height 218
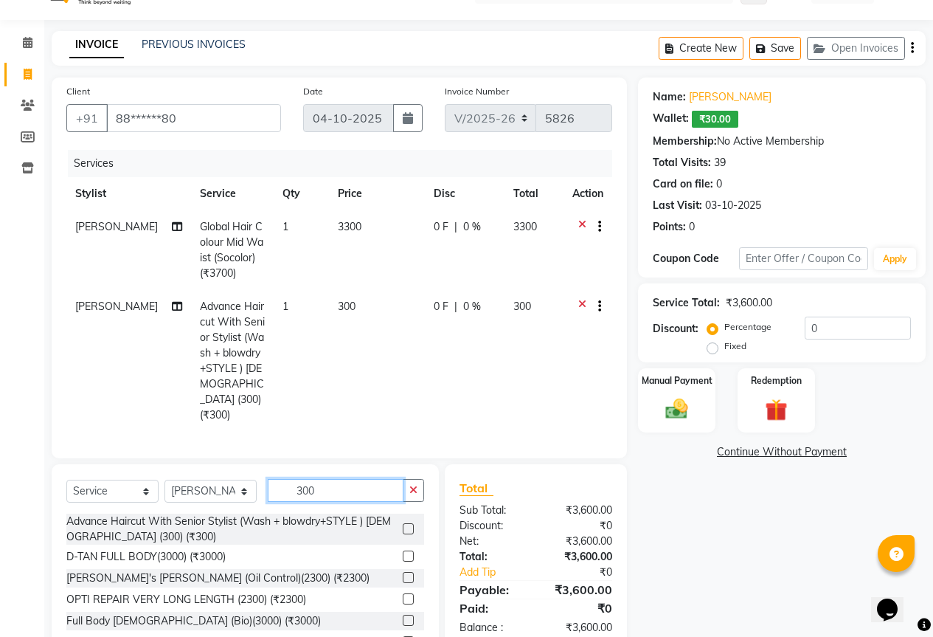
click at [378, 479] on input "300" at bounding box center [336, 490] width 136 height 23
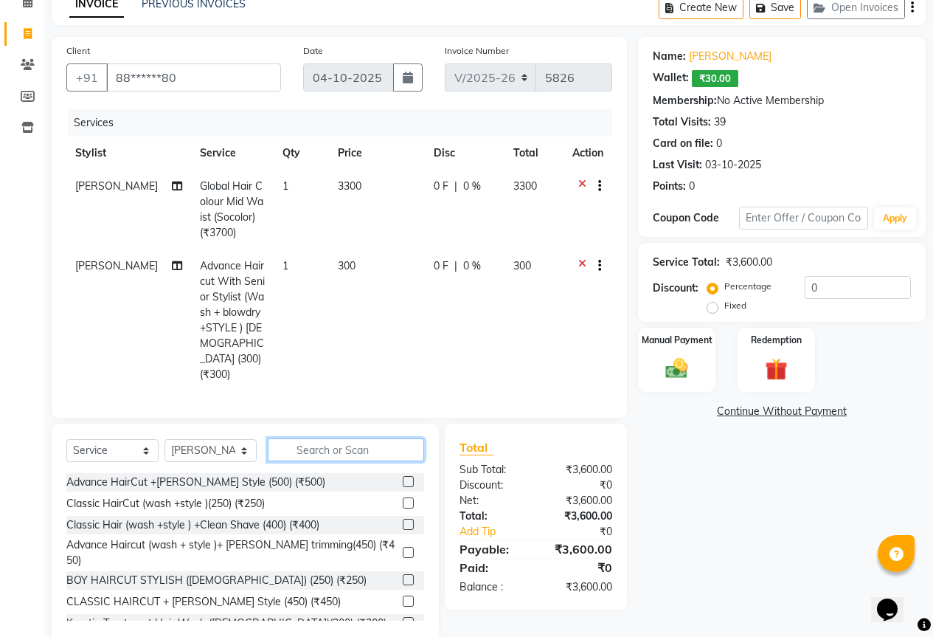
scroll to position [96, 0]
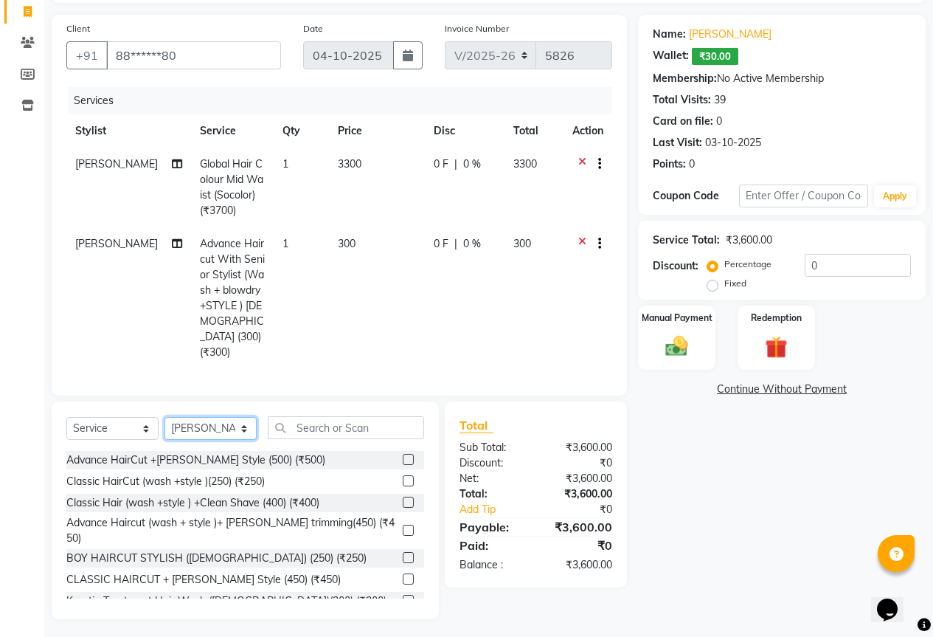
click at [233, 423] on select "Select Stylist ADITYA [PERSON_NAME] BEAUTY M GIRJAS [PERSON_NAME] MISS [PERSON_…" at bounding box center [211, 428] width 92 height 23
select select "65230"
click at [165, 417] on select "Select Stylist ADITYA [PERSON_NAME] BEAUTY M GIRJAS [PERSON_NAME] MISS [PERSON_…" at bounding box center [211, 428] width 92 height 23
click at [353, 425] on input "text" at bounding box center [346, 427] width 156 height 23
click at [347, 418] on input "text" at bounding box center [346, 427] width 156 height 23
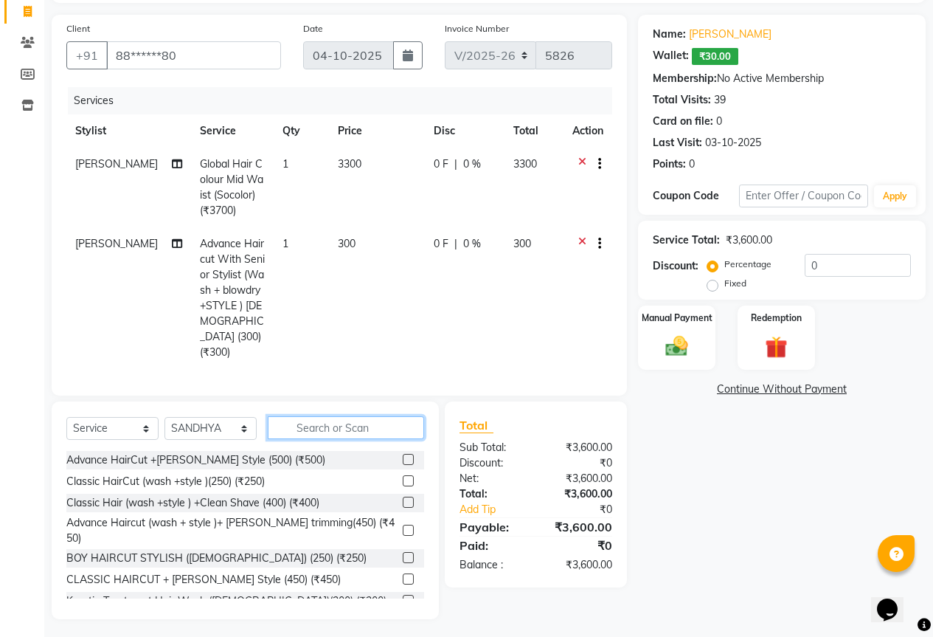
click at [341, 429] on input "text" at bounding box center [346, 427] width 156 height 23
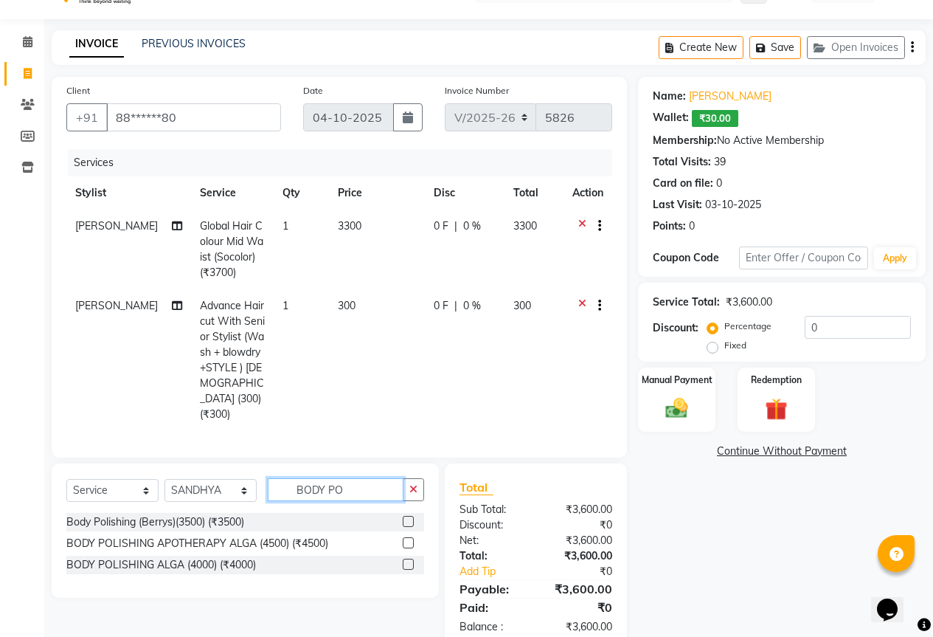
scroll to position [64, 0]
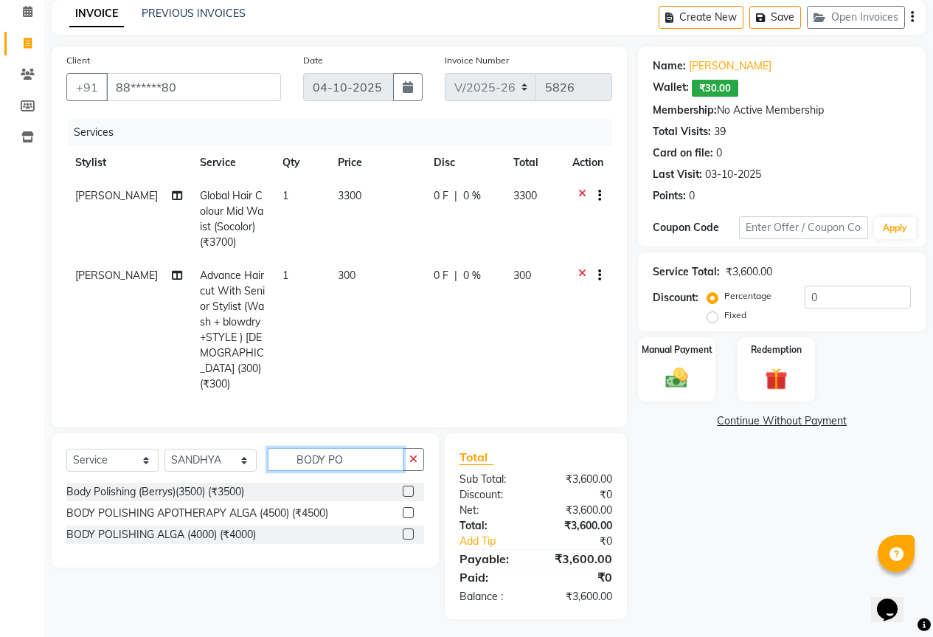
type input "BODY PO"
click at [407, 487] on label at bounding box center [408, 490] width 11 height 11
click at [407, 487] on input "checkbox" at bounding box center [408, 492] width 10 height 10
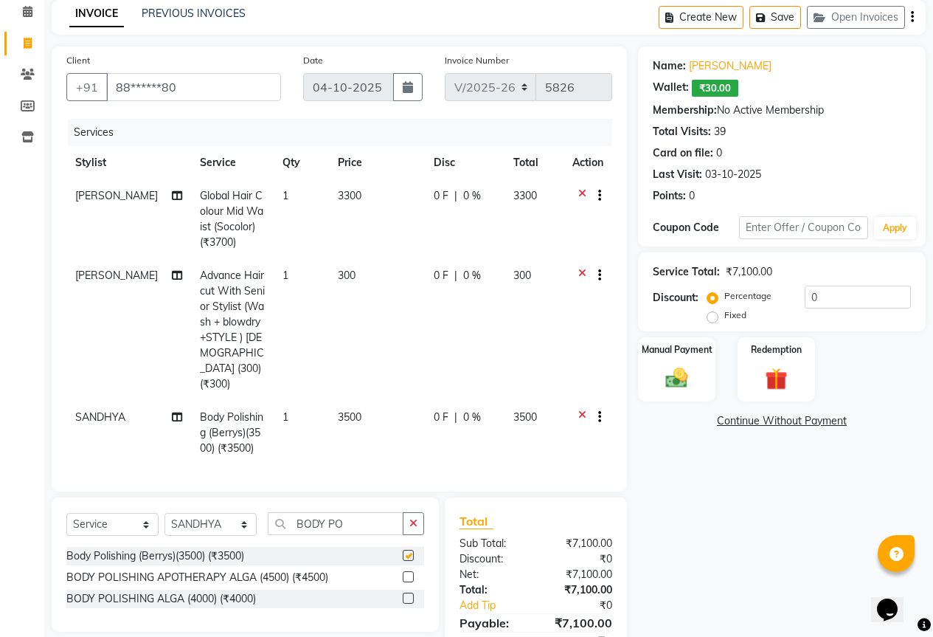
checkbox input "false"
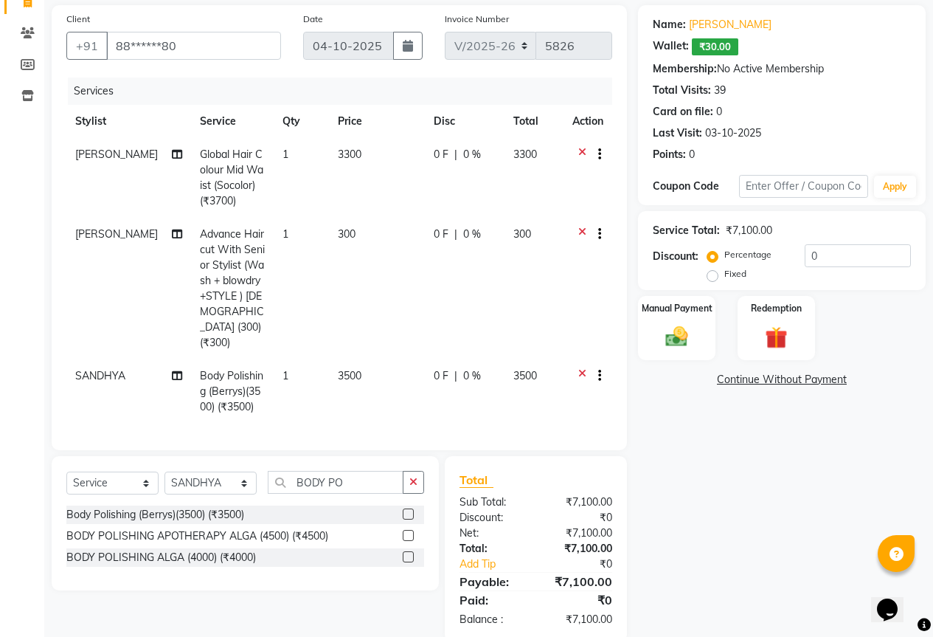
scroll to position [128, 0]
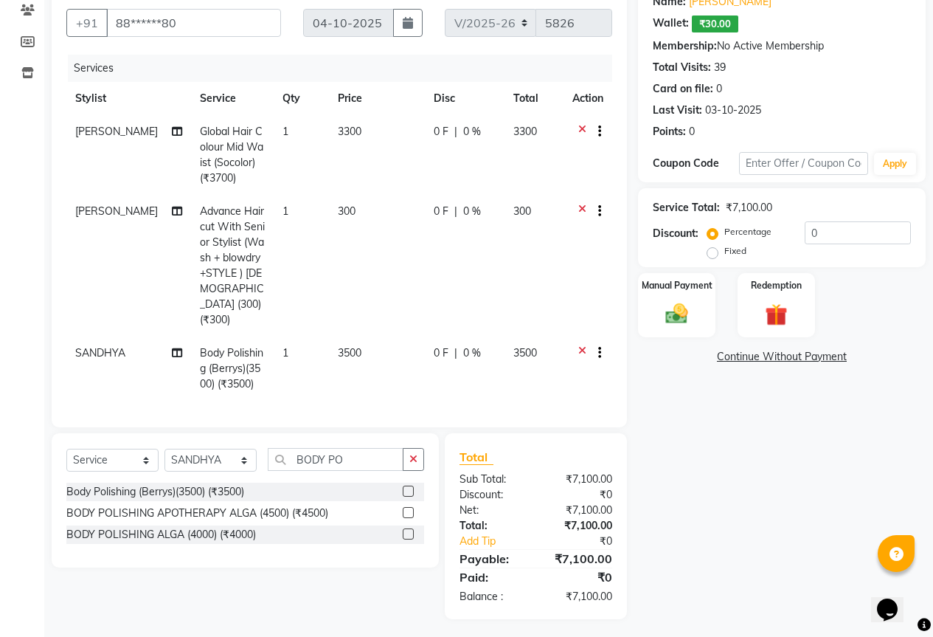
click at [409, 338] on td "3500" at bounding box center [377, 368] width 96 height 64
select select "65230"
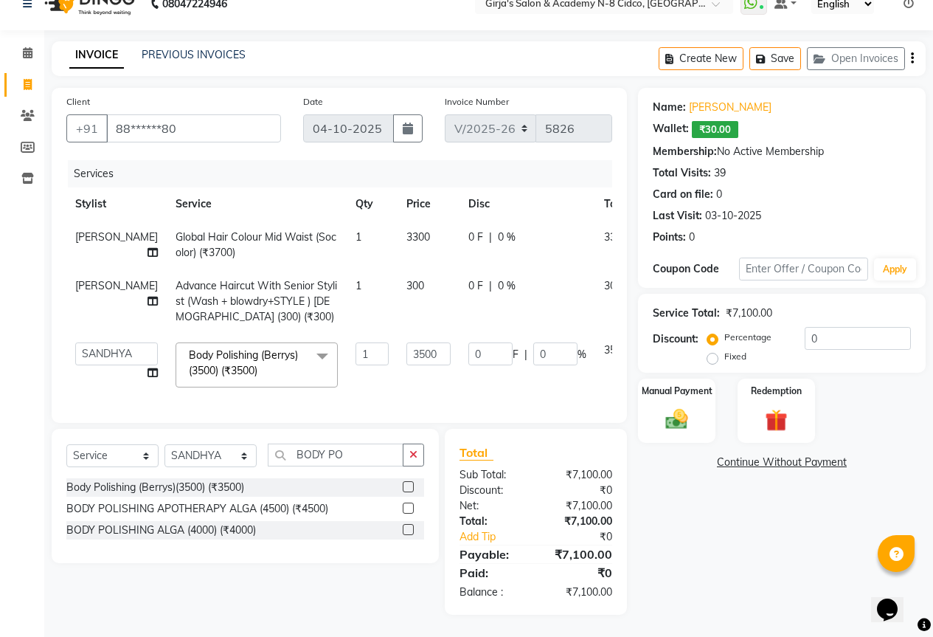
scroll to position [34, 0]
click at [407, 342] on input "3500" at bounding box center [429, 353] width 44 height 23
type input "3400"
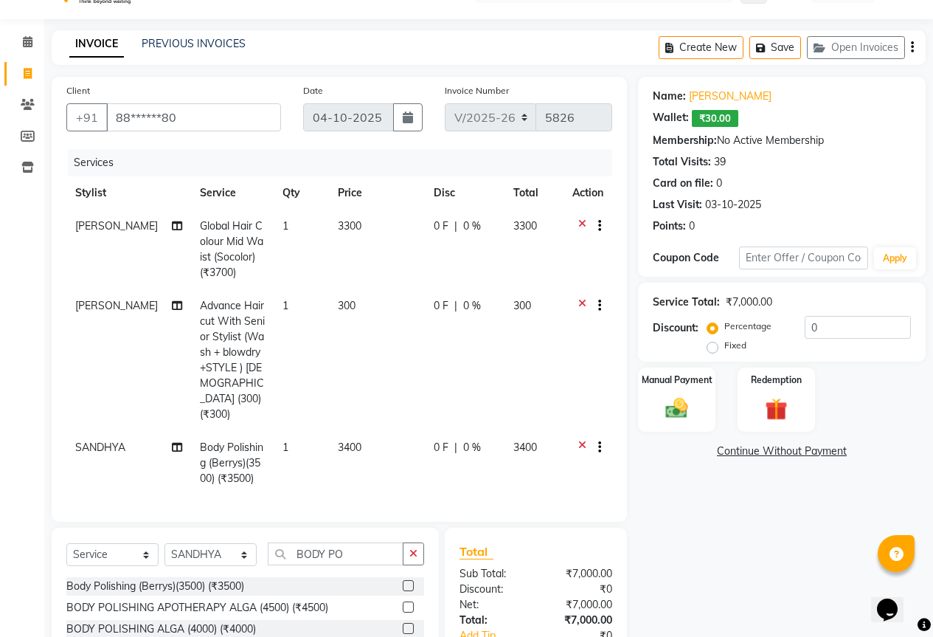
click at [520, 613] on main "INVOICE PREVIOUS INVOICES Create New Save Open Invoices Client +91 88******80 D…" at bounding box center [488, 382] width 889 height 705
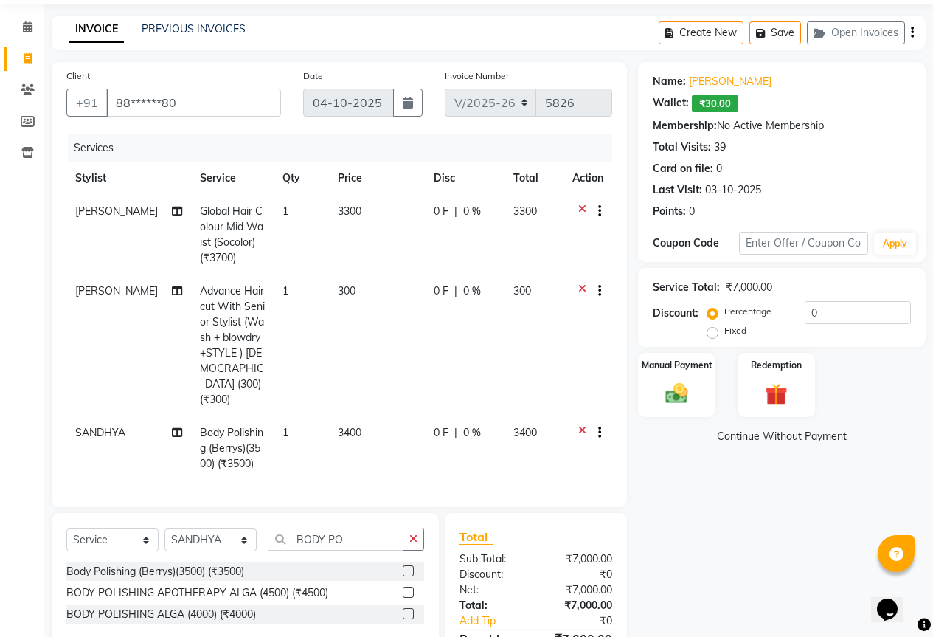
scroll to position [128, 0]
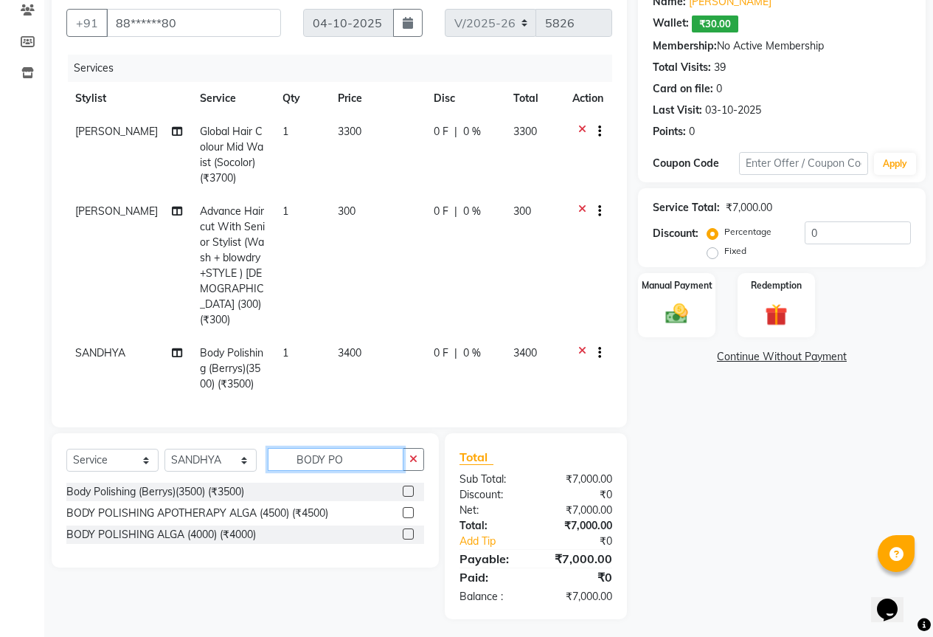
click at [392, 451] on input "BODY PO" at bounding box center [336, 459] width 136 height 23
click at [374, 457] on input "BODY PO" at bounding box center [336, 459] width 136 height 23
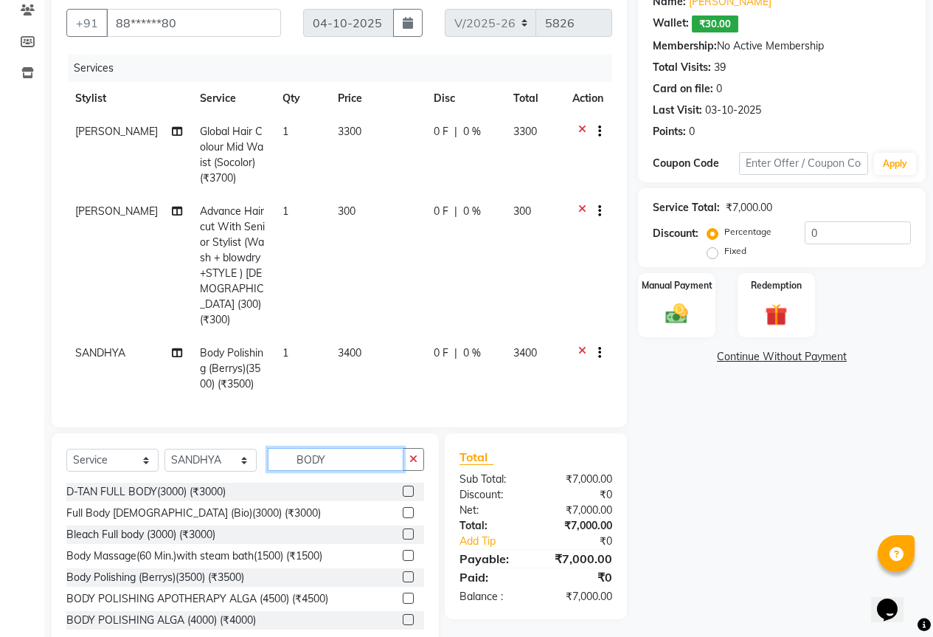
type input "BODY"
click at [403, 487] on label at bounding box center [408, 490] width 11 height 11
click at [403, 487] on input "checkbox" at bounding box center [408, 492] width 10 height 10
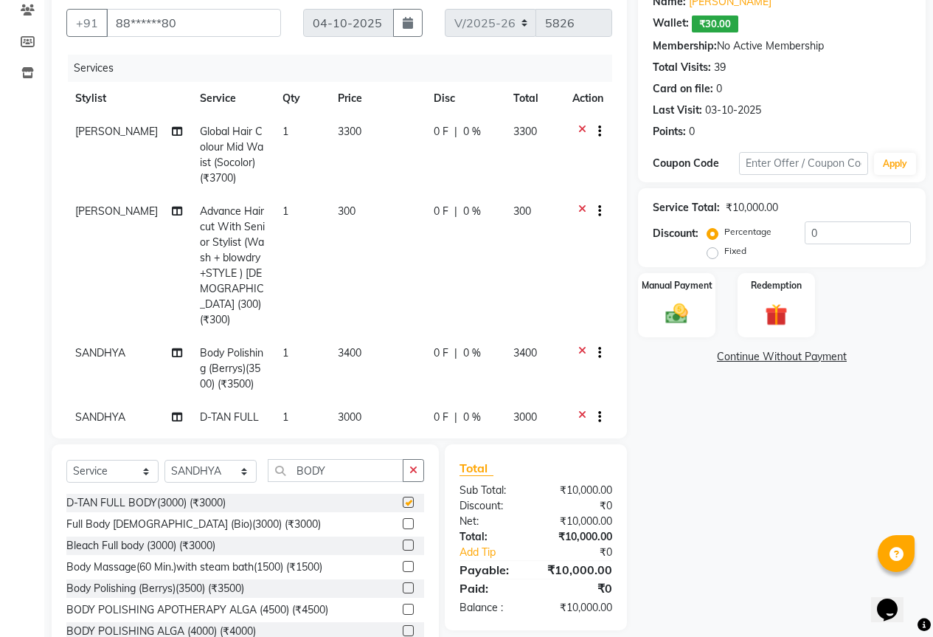
checkbox input "false"
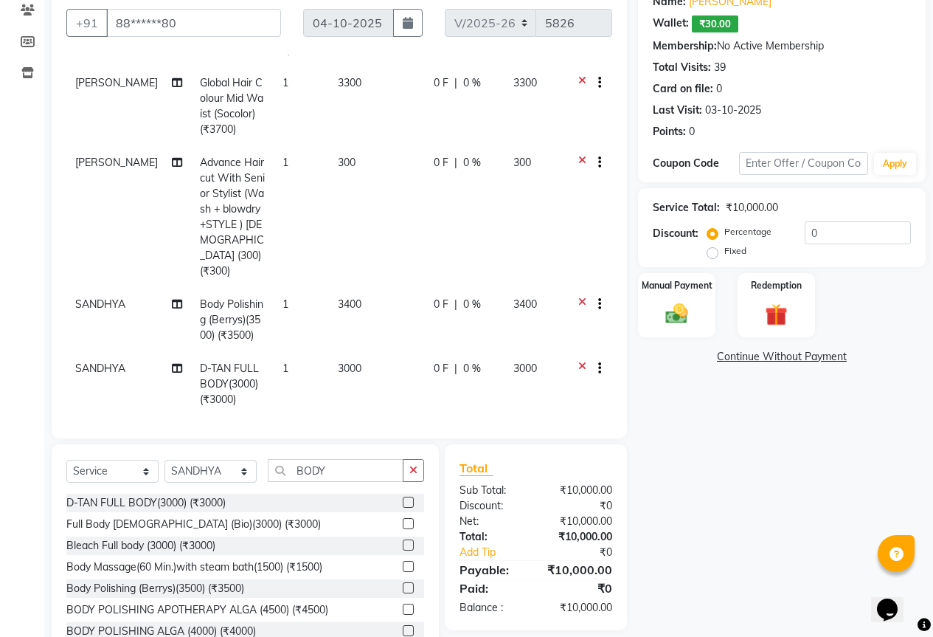
click at [347, 376] on td "3000" at bounding box center [377, 384] width 96 height 64
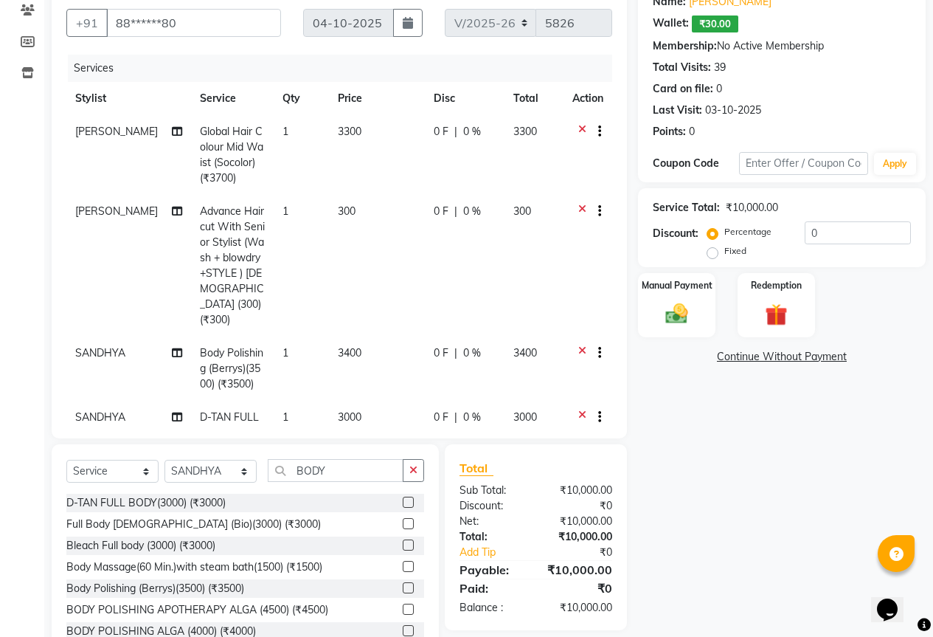
scroll to position [114, 0]
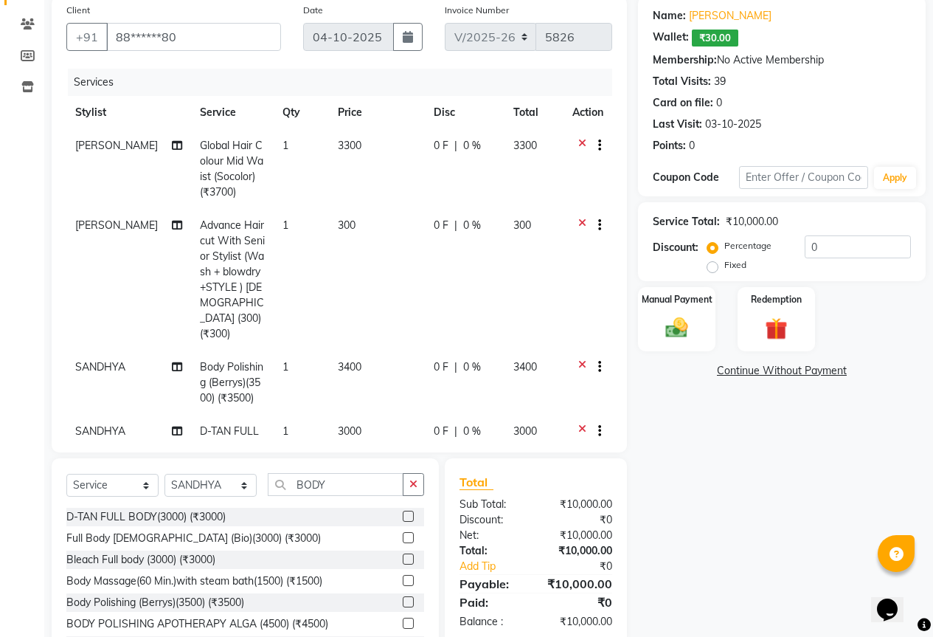
select select "65230"
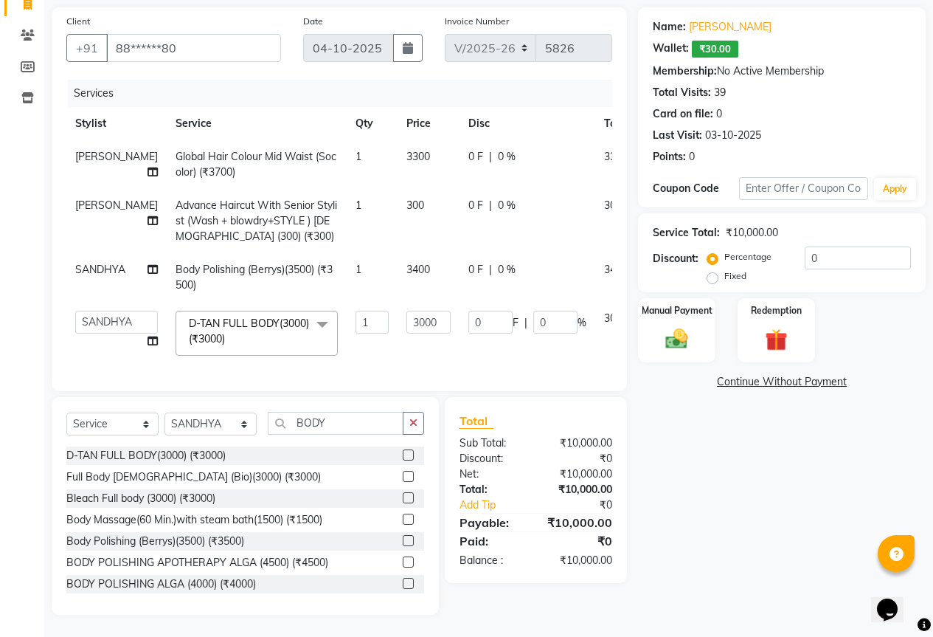
click at [400, 290] on td "3400" at bounding box center [429, 277] width 62 height 49
select select "65230"
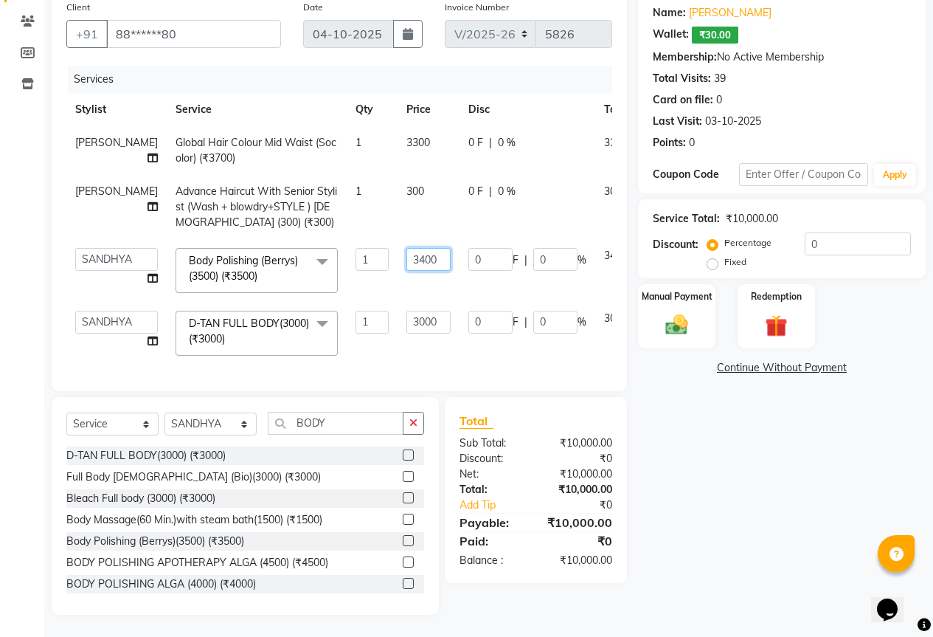
click at [407, 249] on input "3400" at bounding box center [429, 259] width 44 height 23
type input "3000"
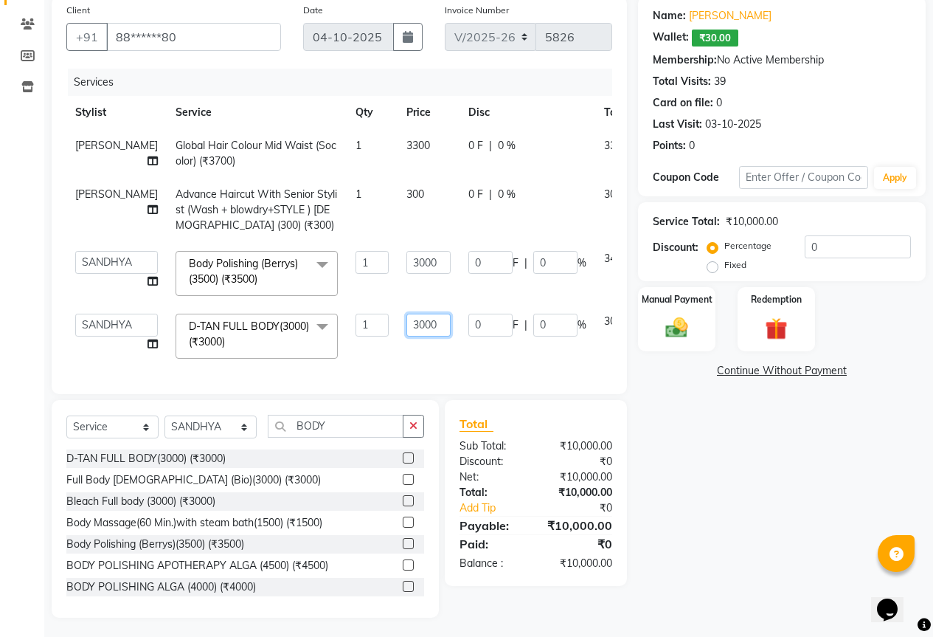
click at [407, 314] on input "3000" at bounding box center [429, 325] width 44 height 23
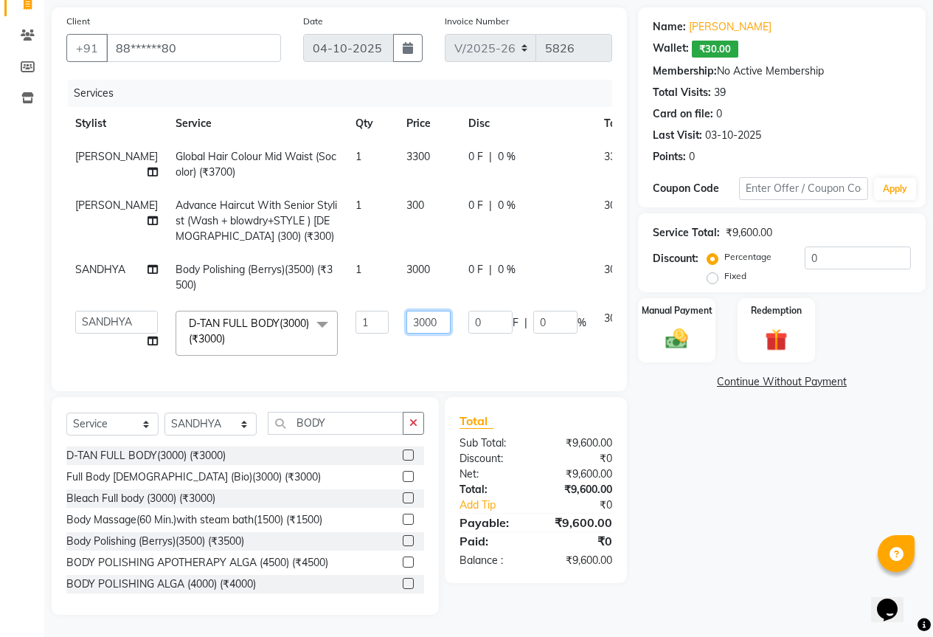
click at [407, 311] on input "3000" at bounding box center [429, 322] width 44 height 23
type input "1500"
click at [468, 635] on main "INVOICE PREVIOUS INVOICES Create New Save Open Invoices Client +91 88******80 D…" at bounding box center [488, 299] width 889 height 676
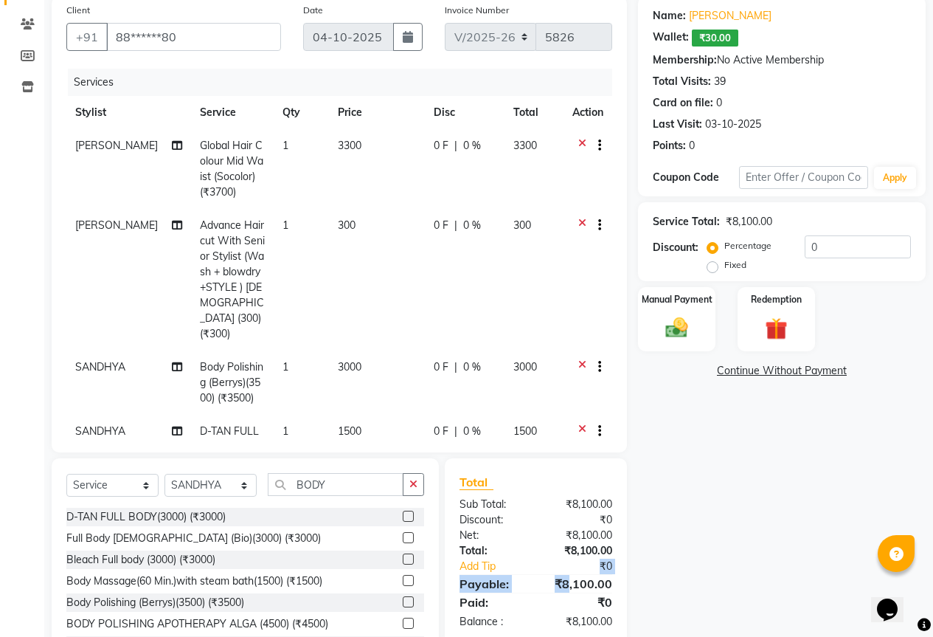
click at [568, 585] on div "Total Sub Total: ₹8,100.00 Discount: ₹0 Net: ₹8,100.00 Total: ₹8,100.00 Add Tip…" at bounding box center [536, 551] width 153 height 156
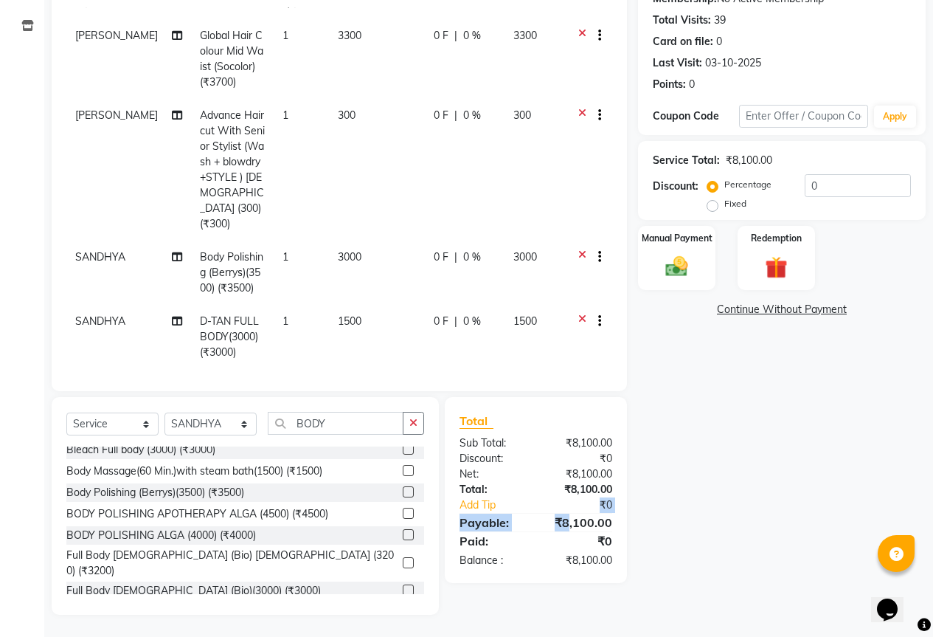
scroll to position [14, 0]
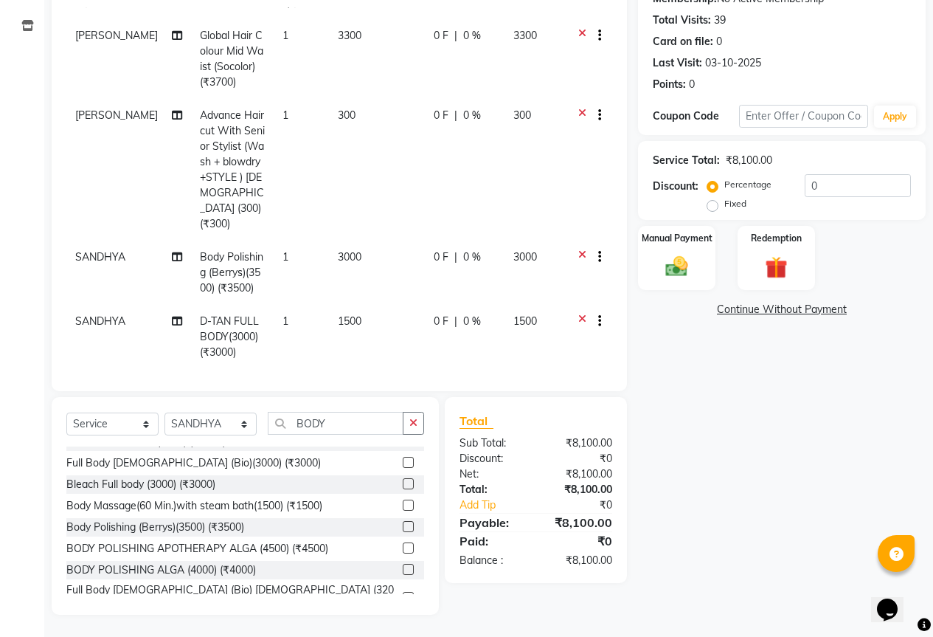
click at [347, 305] on td "1500" at bounding box center [377, 337] width 96 height 64
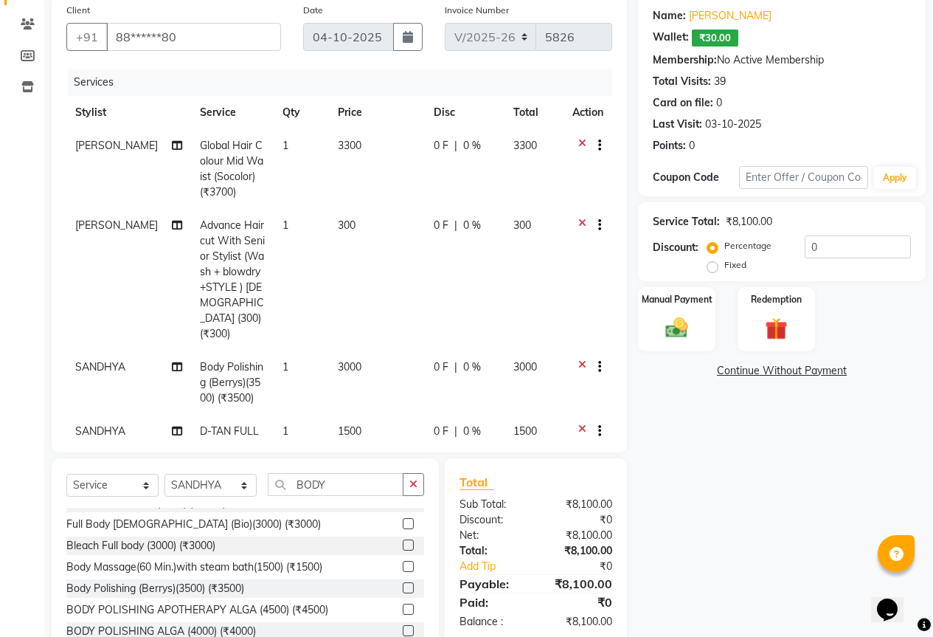
select select "65230"
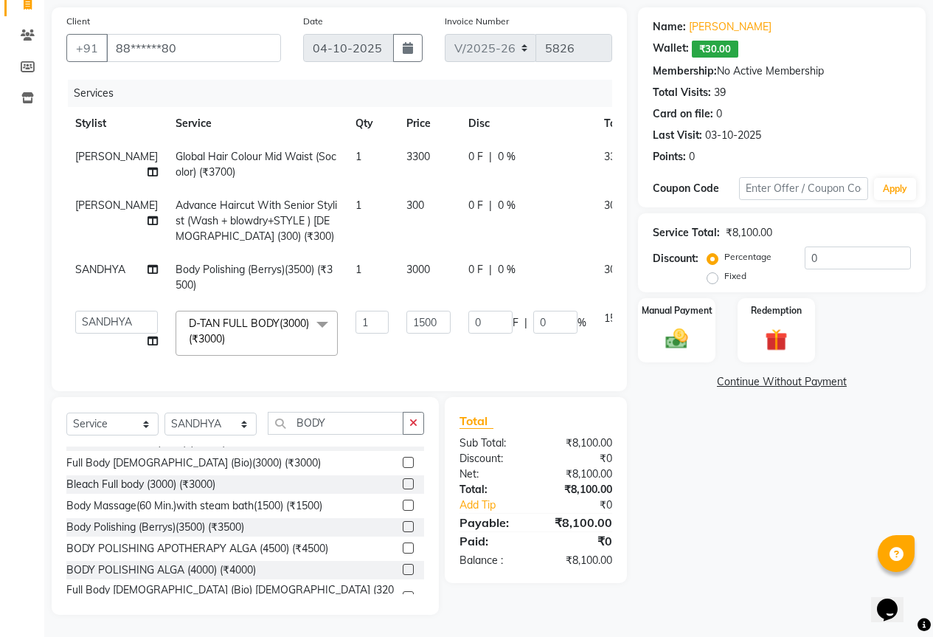
click at [398, 268] on td "3000" at bounding box center [429, 277] width 62 height 49
select select "65230"
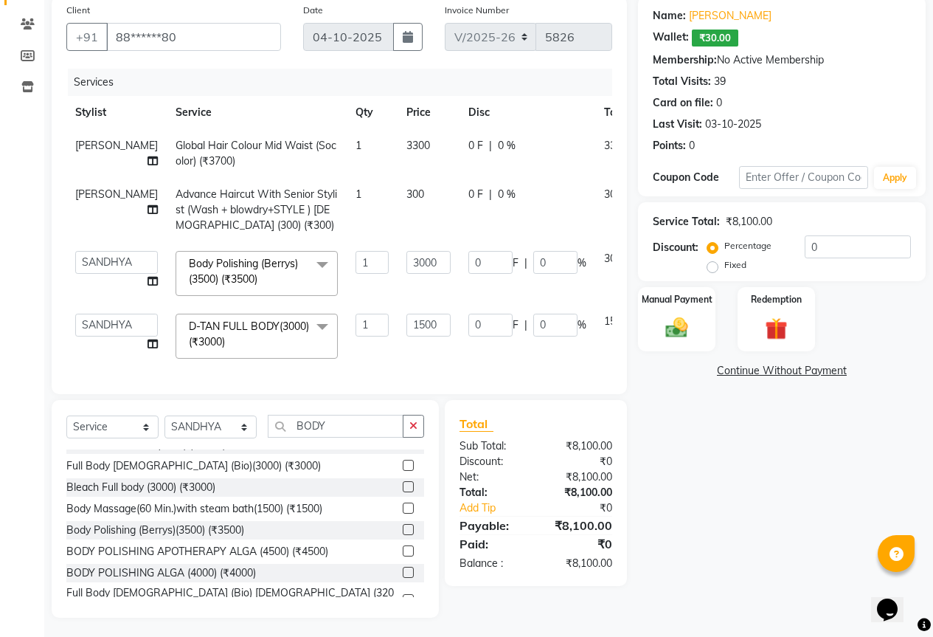
scroll to position [128, 0]
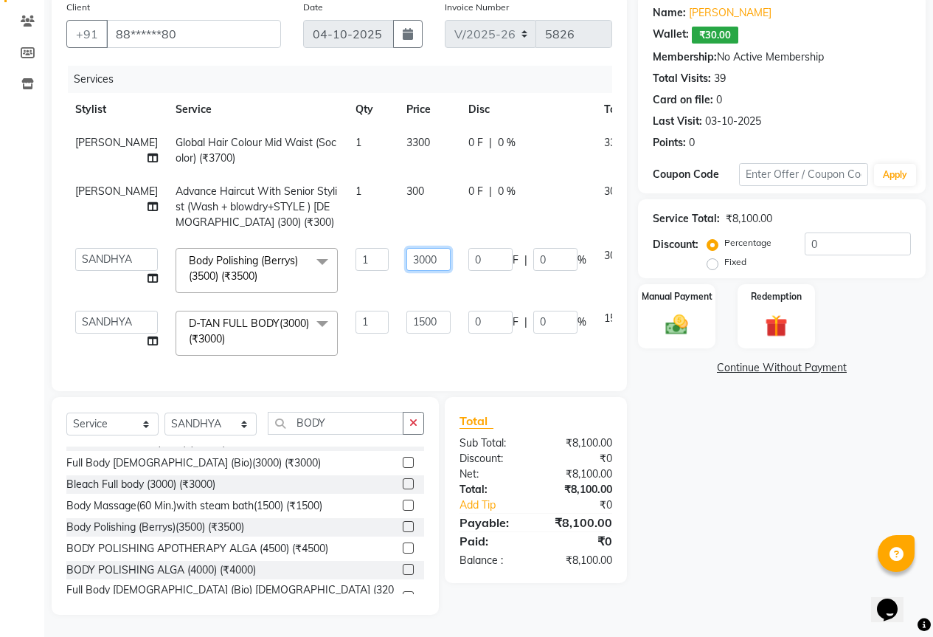
click at [407, 249] on input "3000" at bounding box center [429, 259] width 44 height 23
type input "2000"
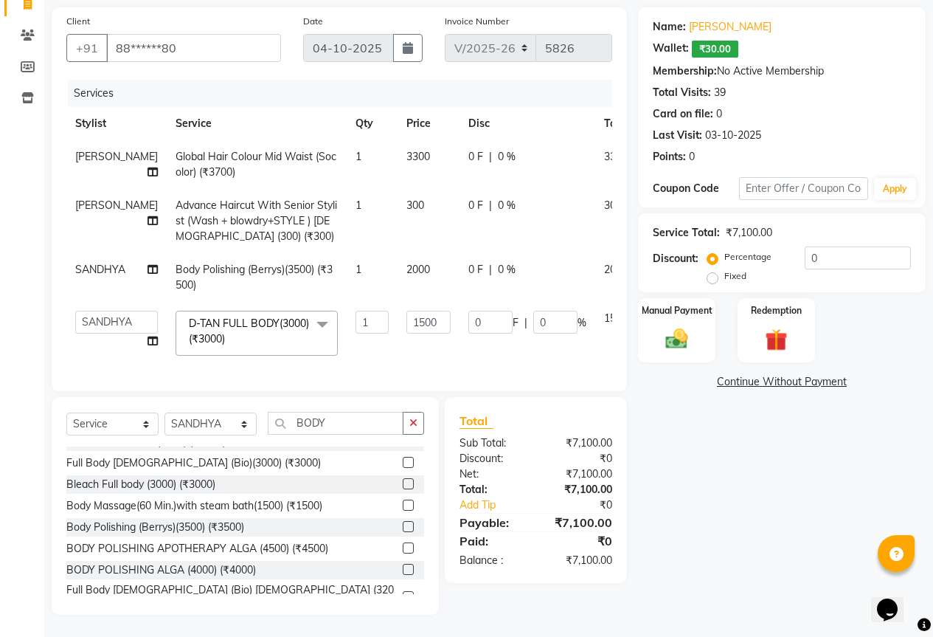
scroll to position [114, 0]
click at [468, 472] on div "Net:" at bounding box center [493, 473] width 88 height 15
click at [540, 558] on div "₹7,100.00" at bounding box center [580, 560] width 88 height 15
click at [407, 319] on input "1500" at bounding box center [429, 322] width 44 height 23
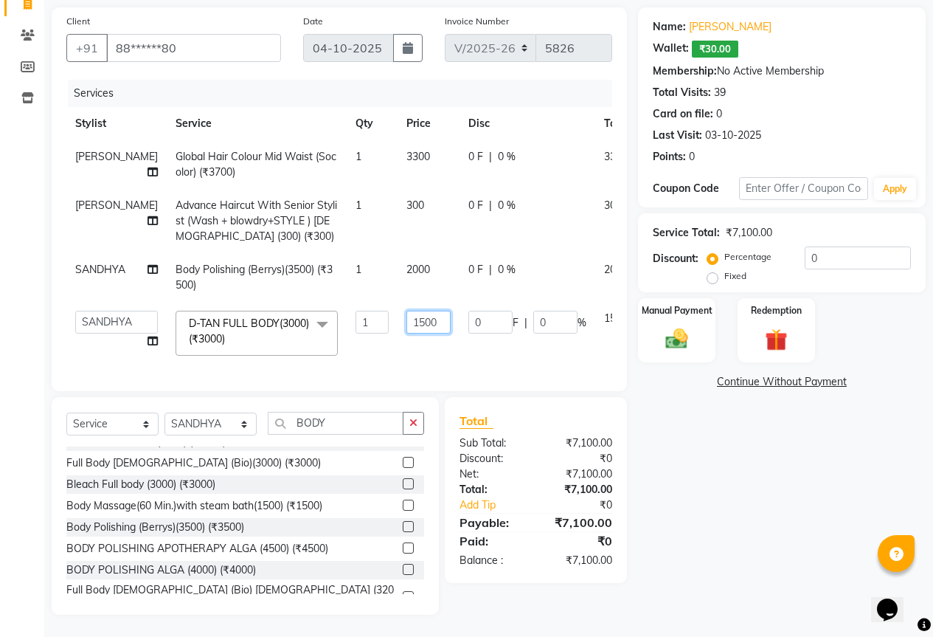
click at [407, 319] on input "1500" at bounding box center [429, 322] width 44 height 23
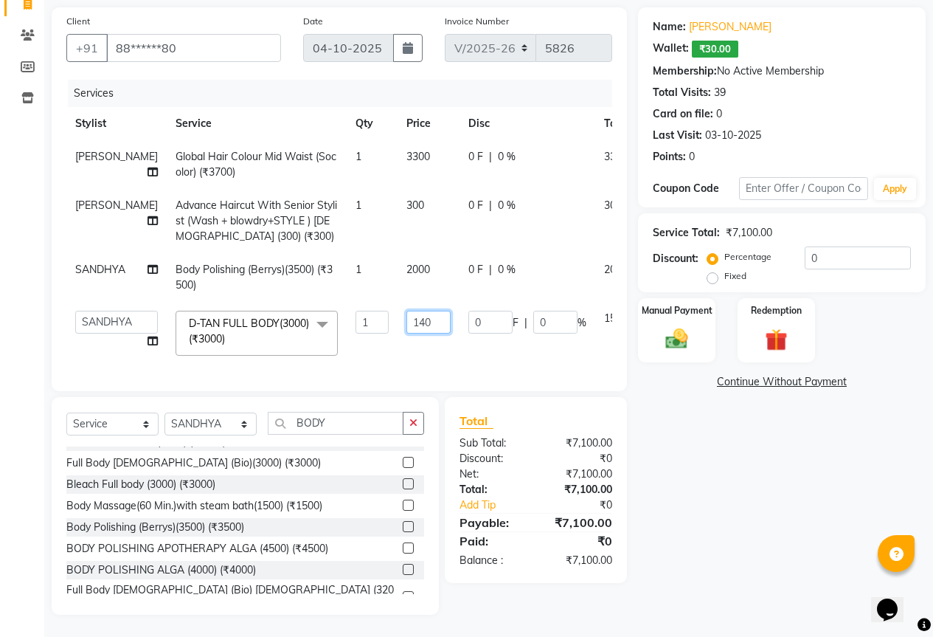
type input "1400"
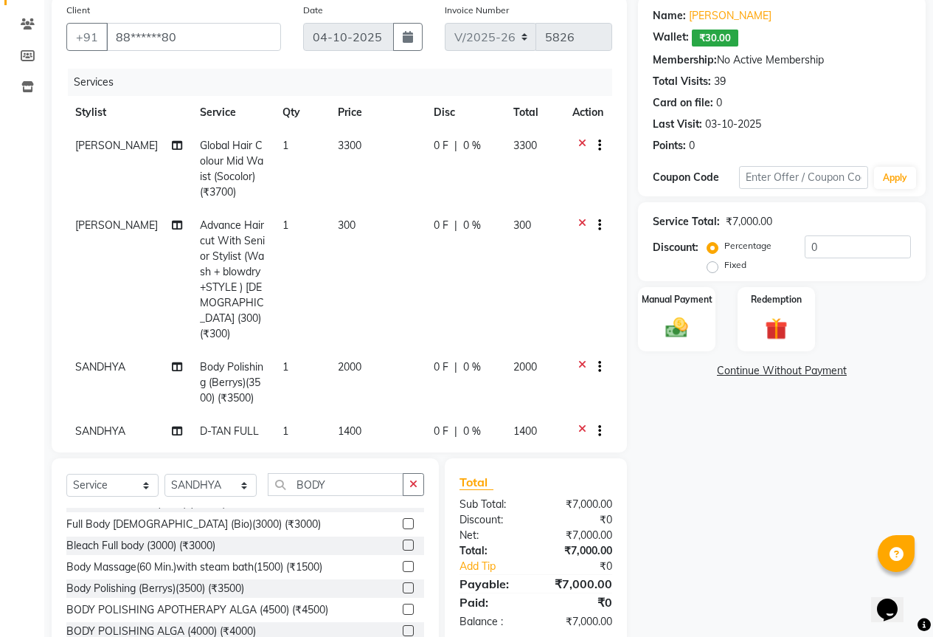
click at [530, 502] on div "Total Sub Total: ₹7,000.00 Discount: ₹0 Net: ₹7,000.00 Total: ₹7,000.00 Add Tip…" at bounding box center [536, 551] width 153 height 156
click at [553, 552] on div "₹7,000.00" at bounding box center [580, 550] width 88 height 15
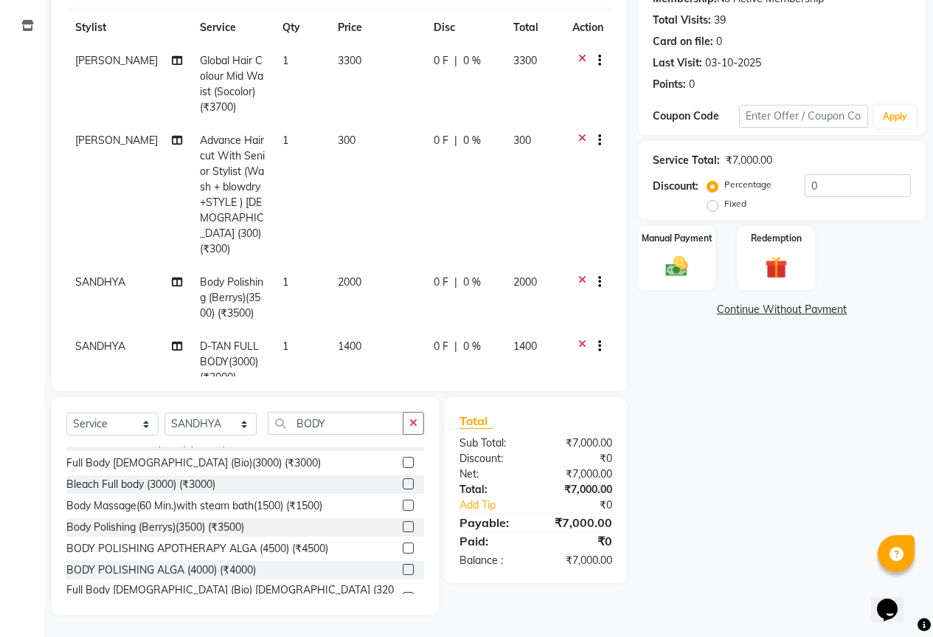
scroll to position [0, 0]
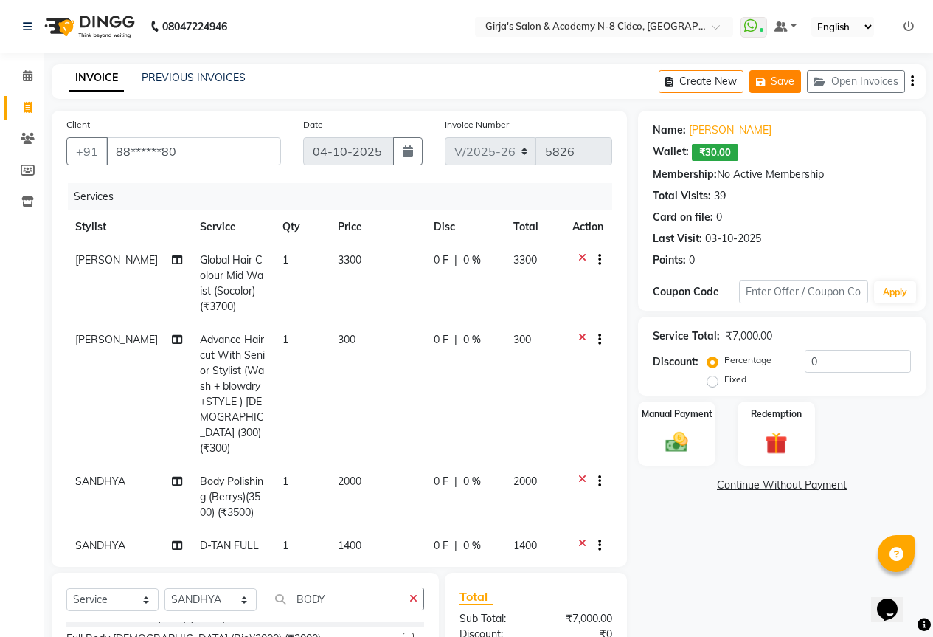
click at [777, 86] on button "Save" at bounding box center [776, 81] width 52 height 23
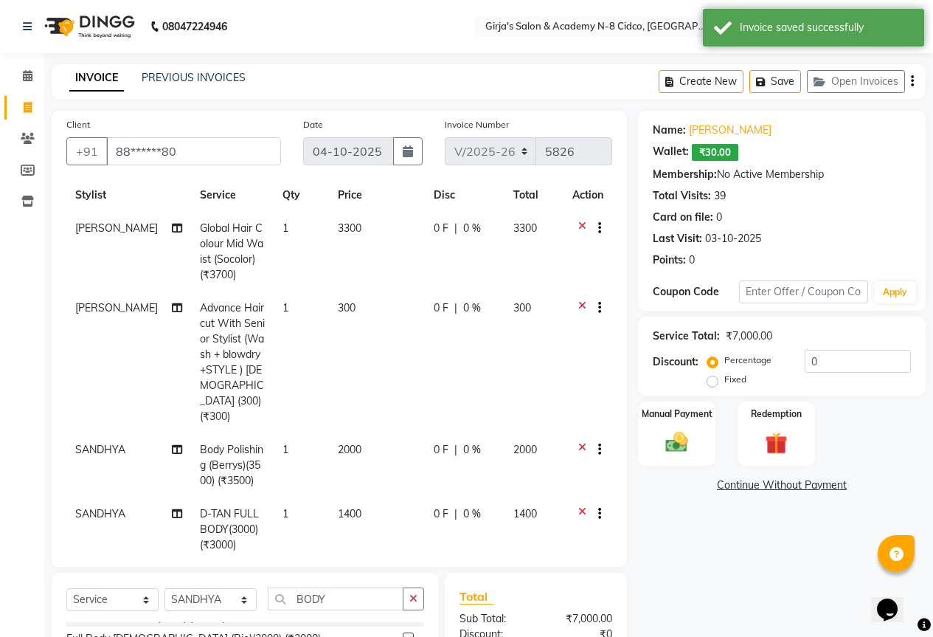
scroll to position [49, 0]
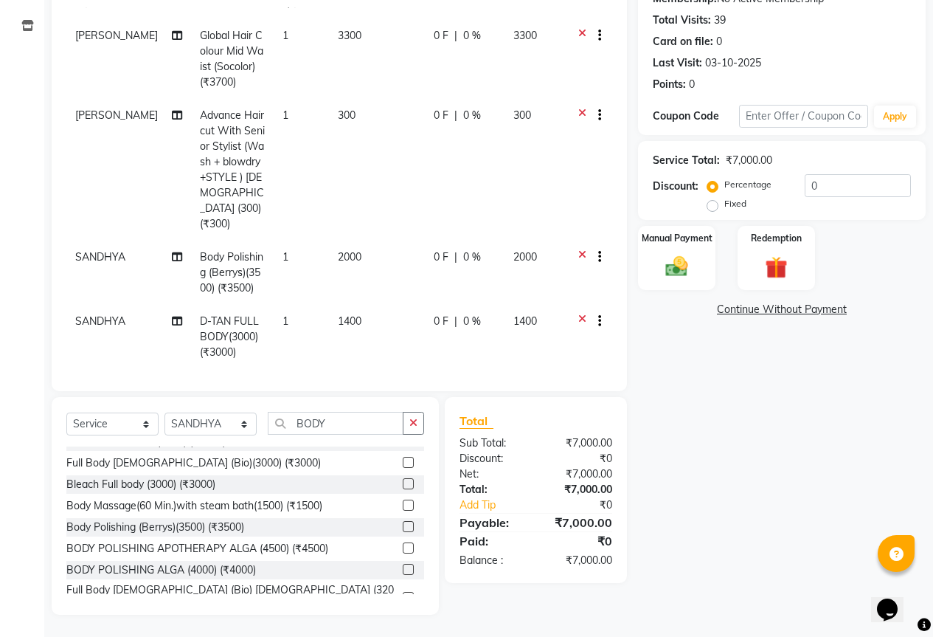
drag, startPoint x: 550, startPoint y: 544, endPoint x: 510, endPoint y: 523, distance: 45.2
click at [547, 545] on div "₹0" at bounding box center [580, 541] width 88 height 18
click at [673, 254] on img at bounding box center [677, 266] width 38 height 27
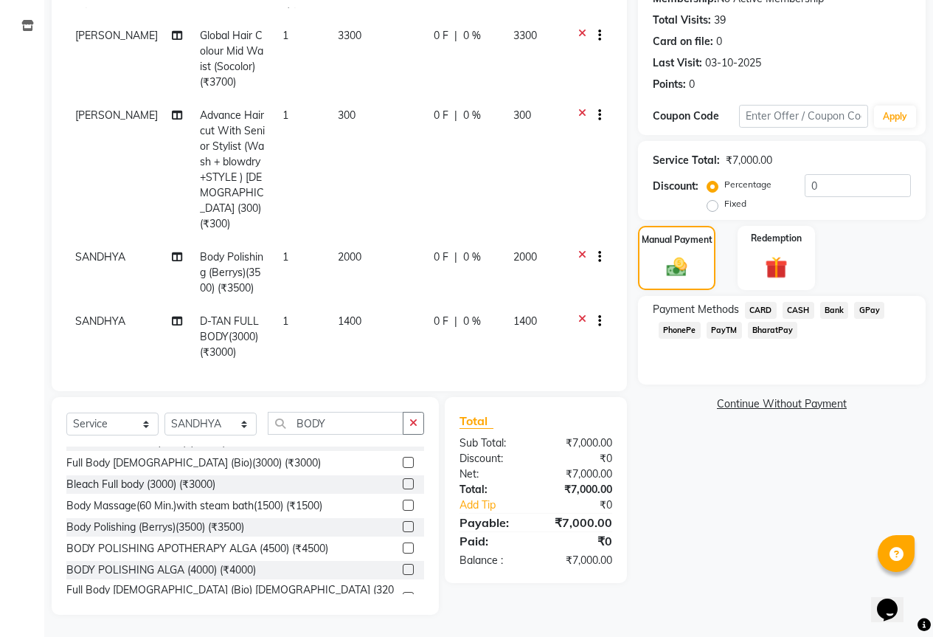
click at [875, 315] on span "GPay" at bounding box center [869, 310] width 30 height 17
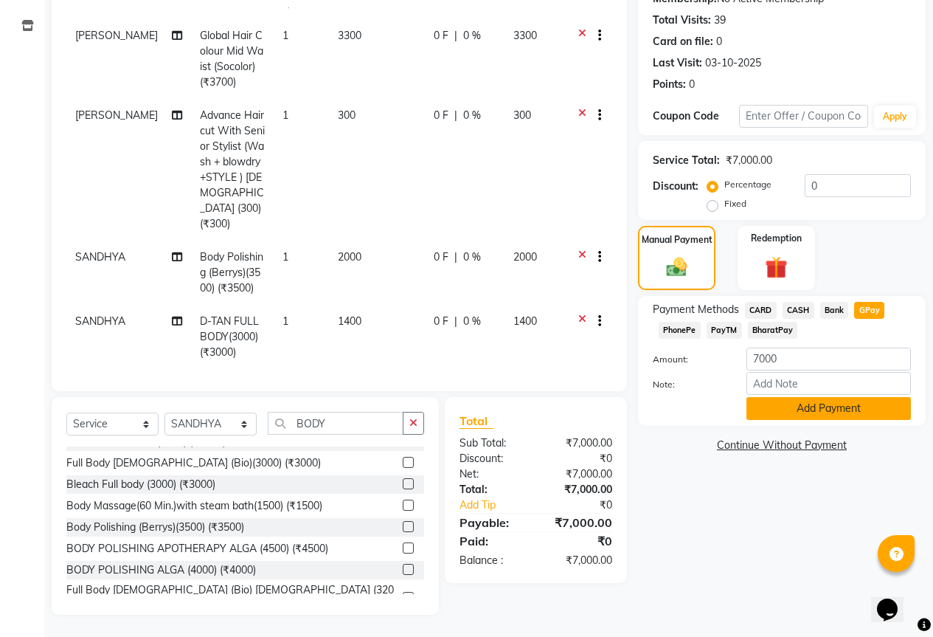
click at [864, 403] on button "Add Payment" at bounding box center [829, 408] width 165 height 23
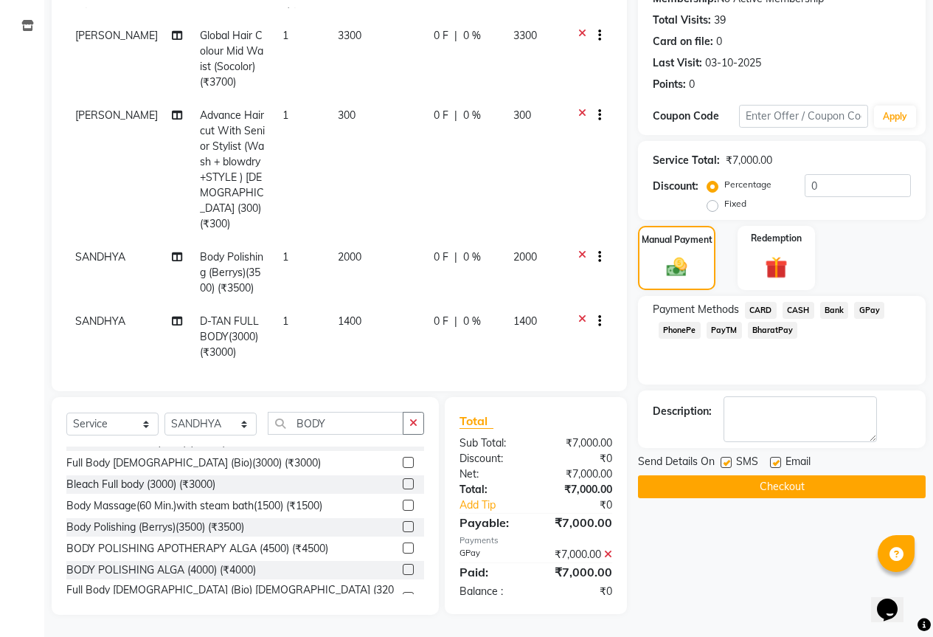
click at [873, 485] on button "Checkout" at bounding box center [782, 486] width 288 height 23
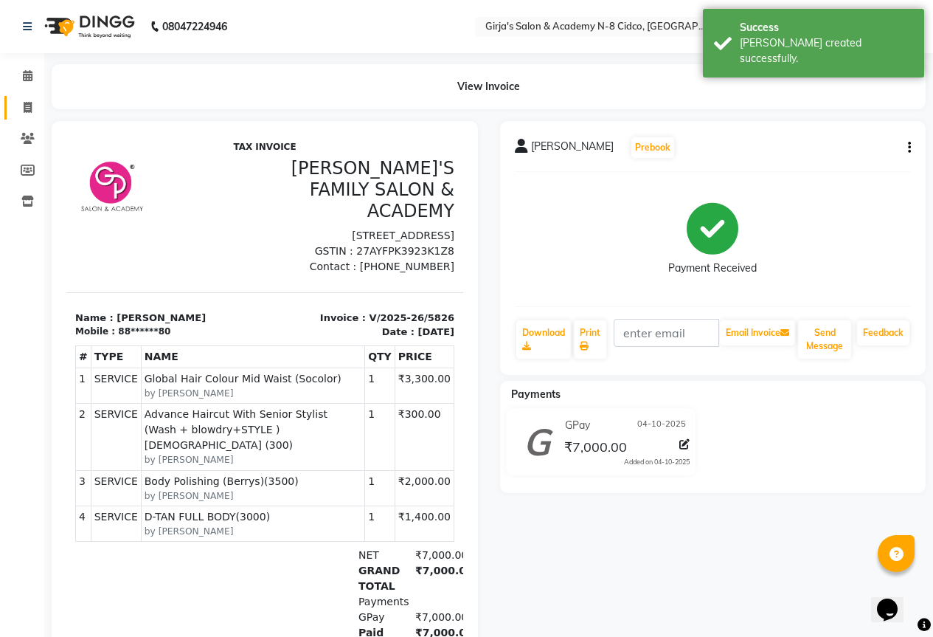
click at [38, 108] on span at bounding box center [28, 108] width 26 height 17
select select "service"
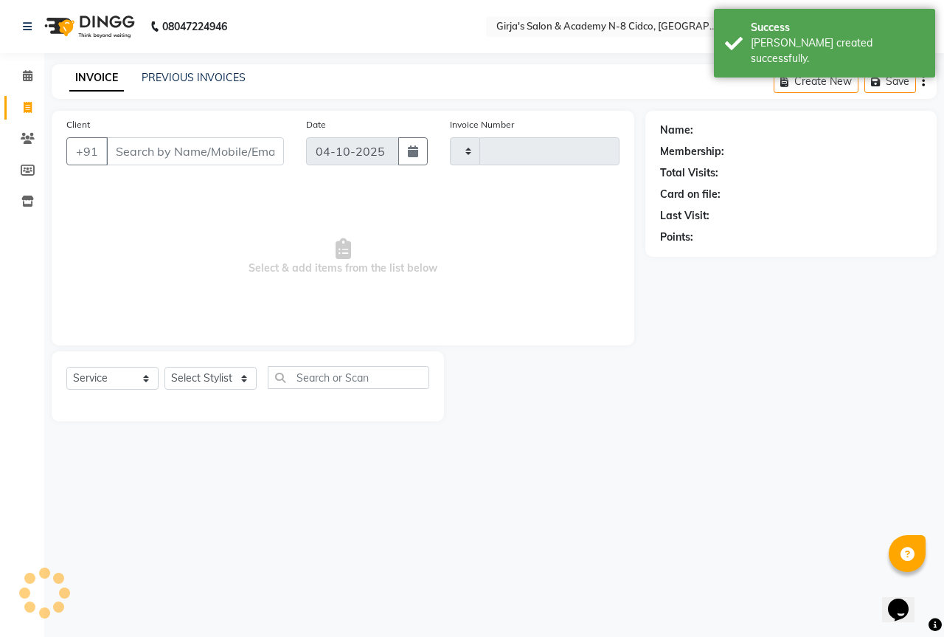
type input "5827"
select select "66"
click at [585, 41] on nav "08047224946 Select Location × Girja's Salon & Academy N-8 Cidco, Aurangabad Wha…" at bounding box center [472, 26] width 944 height 53
select select "66554"
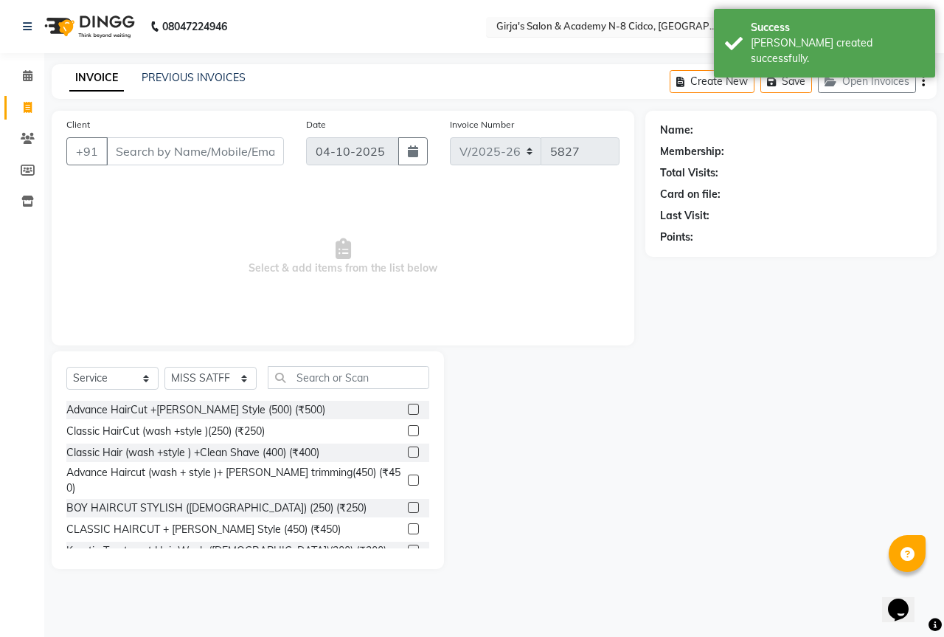
click at [586, 36] on ng-select "Select Location × Girja's Salon & Academy N-8 Cidco, Aurangabad" at bounding box center [615, 27] width 258 height 20
click at [487, 94] on div "INVOICE PREVIOUS INVOICES Create New Save Open Invoices" at bounding box center [494, 81] width 885 height 35
